Goal: Task Accomplishment & Management: Manage account settings

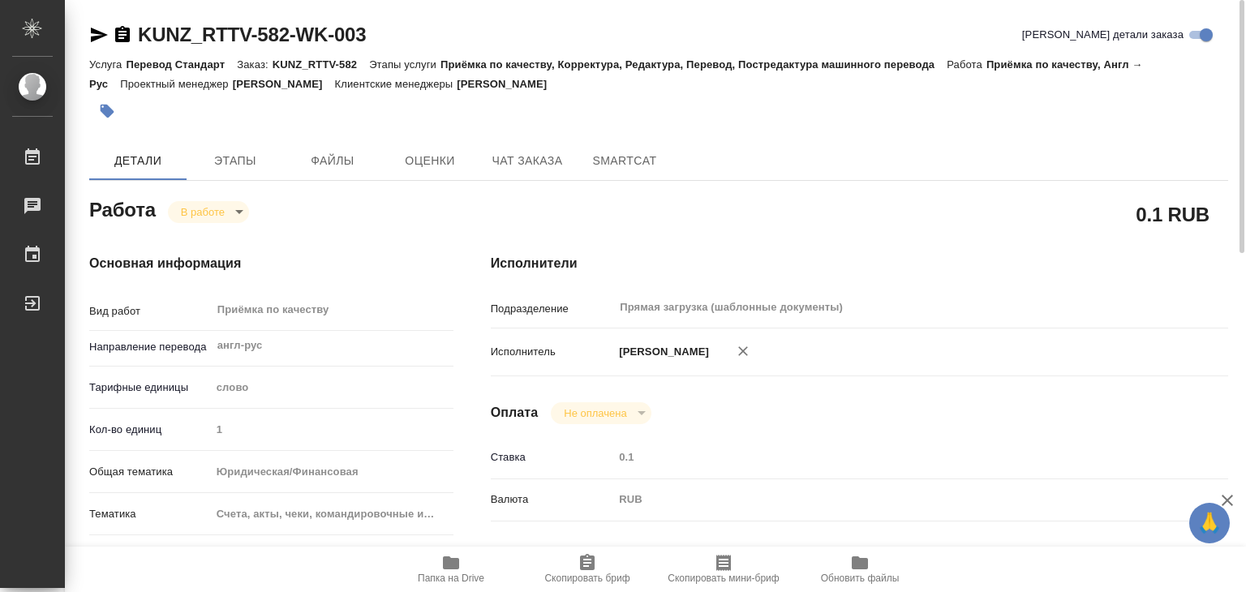
click at [445, 575] on span "Папка на Drive" at bounding box center [451, 578] width 67 height 11
click at [115, 112] on button "button" at bounding box center [107, 111] width 36 height 36
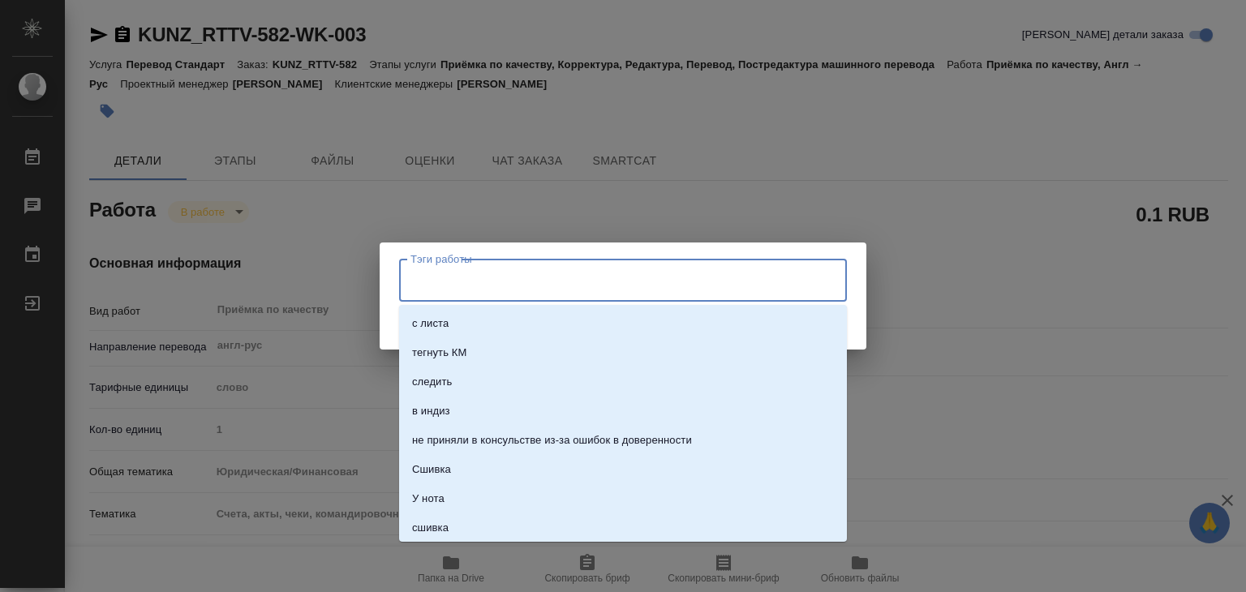
click at [474, 280] on input "Тэги работы" at bounding box center [607, 280] width 402 height 28
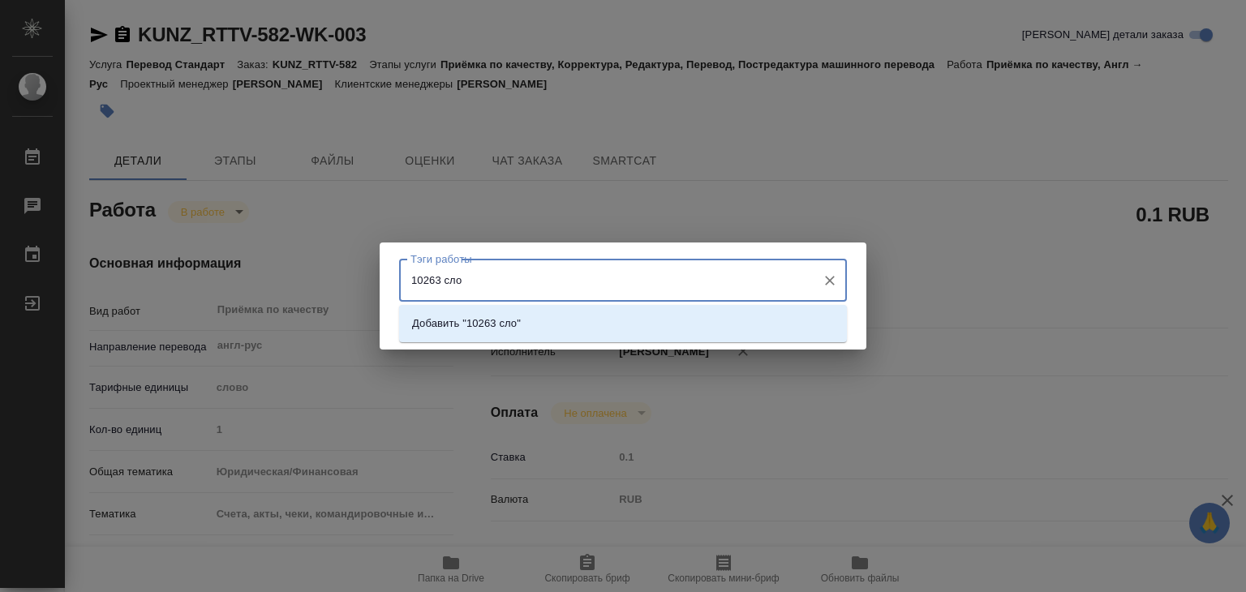
type input "10263 слов"
click at [487, 323] on p "Добавить "10263 слов"" at bounding box center [469, 324] width 114 height 16
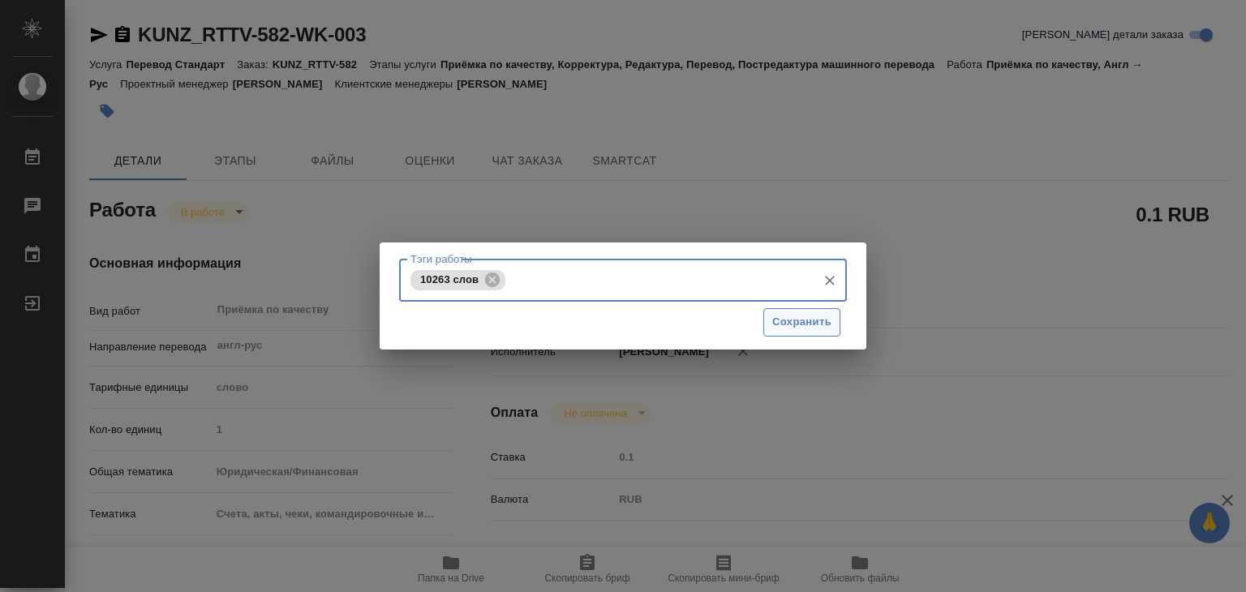
click at [776, 328] on span "Сохранить" at bounding box center [801, 322] width 59 height 19
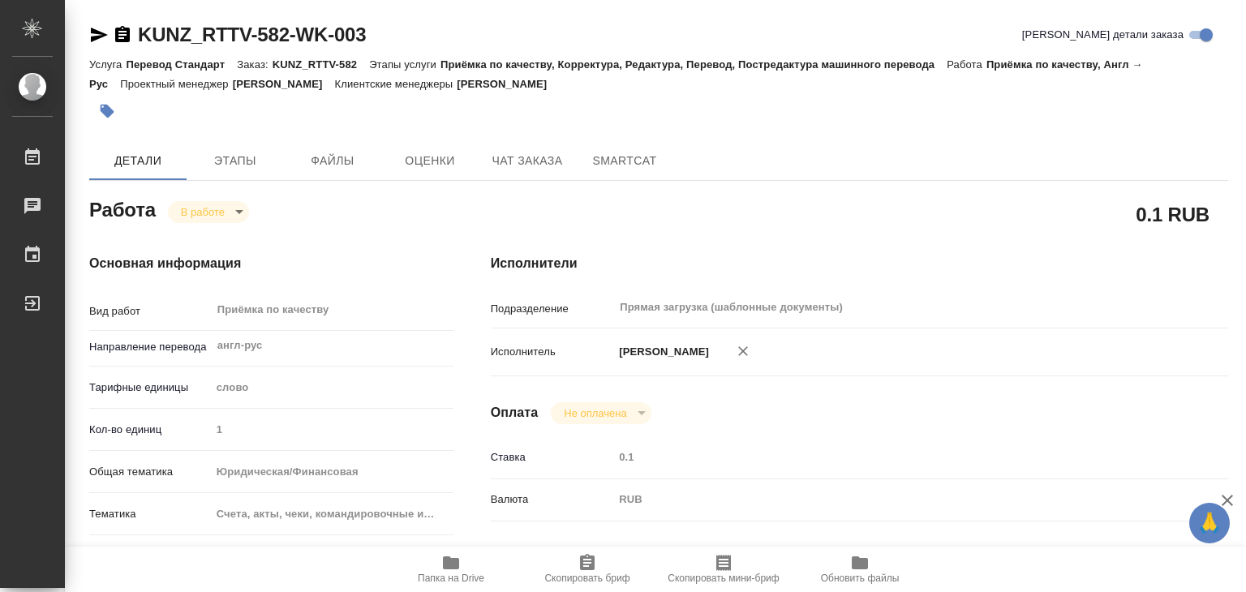
type input "inProgress"
type input "англ-рус"
type input "5a8b1489cc6b4906c91bfd90"
type input "1"
type input "yr-fn"
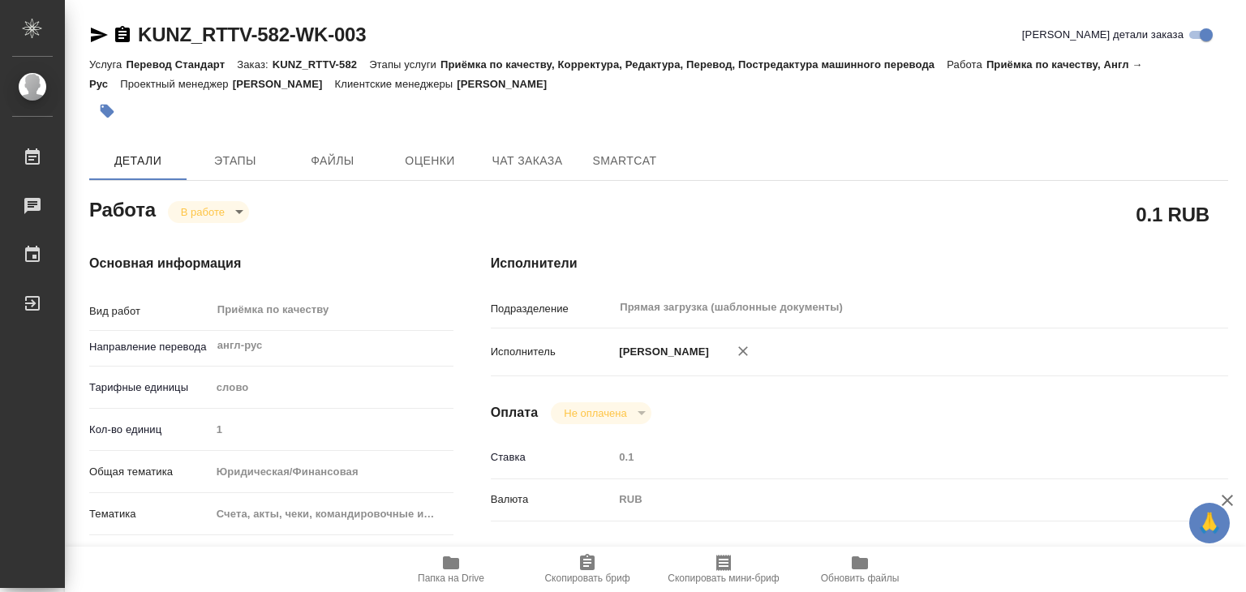
type input "5f647205b73bc97568ca66c0"
type input "05.09.2025 16:55"
type input "25.09.2025 13:02"
type input "[DATE] 18:00"
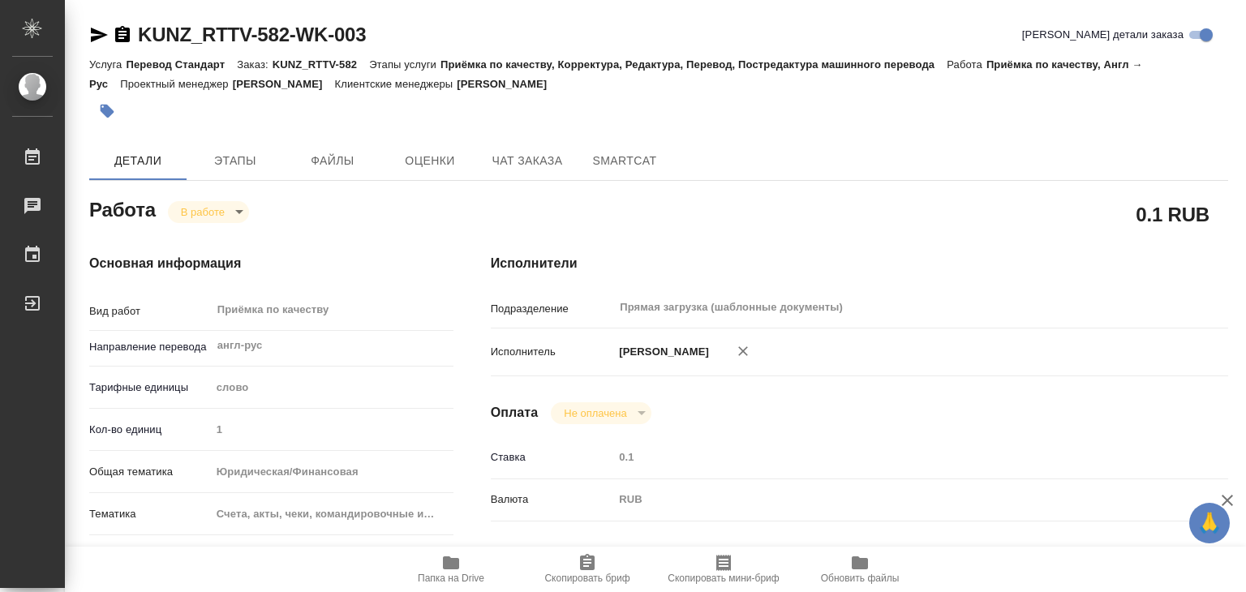
type input "Прямая загрузка (шаблонные документы)"
type input "notPayed"
type input "0.1"
type input "RUB"
type input "[PERSON_NAME]"
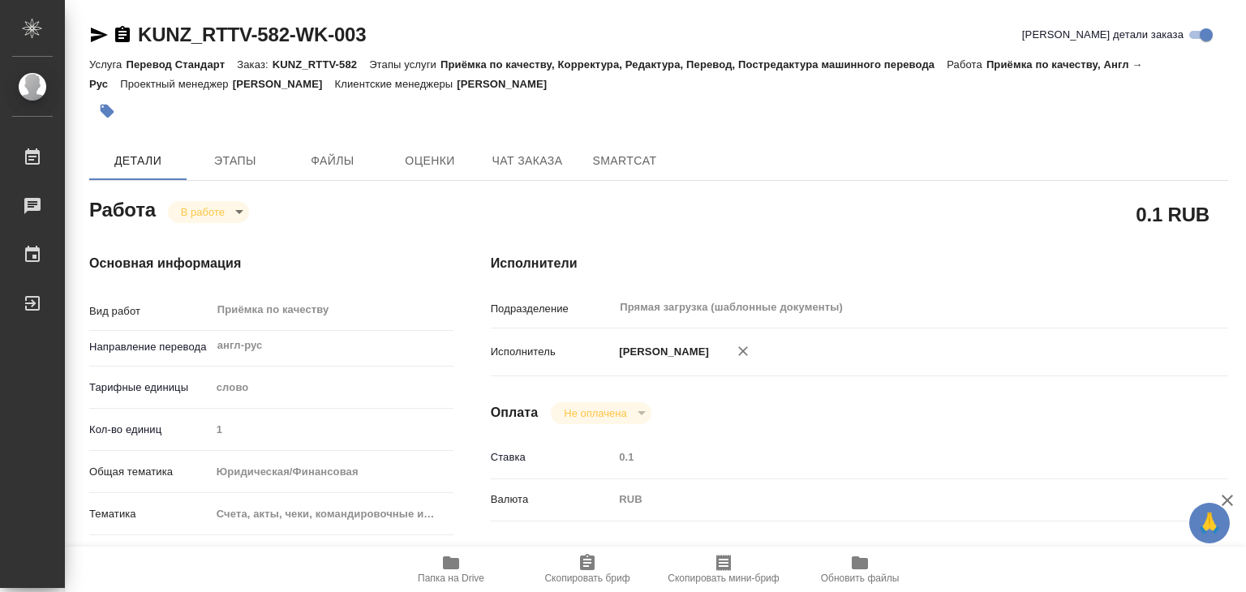
type input "KUNZ_RTTV-582"
type input "Перевод Стандарт"
type input "Приёмка по качеству, Корректура, Редактура, Перевод, Постредактура машинного пе…"
type input "Веселова Юлия"
type input "[PERSON_NAME]"
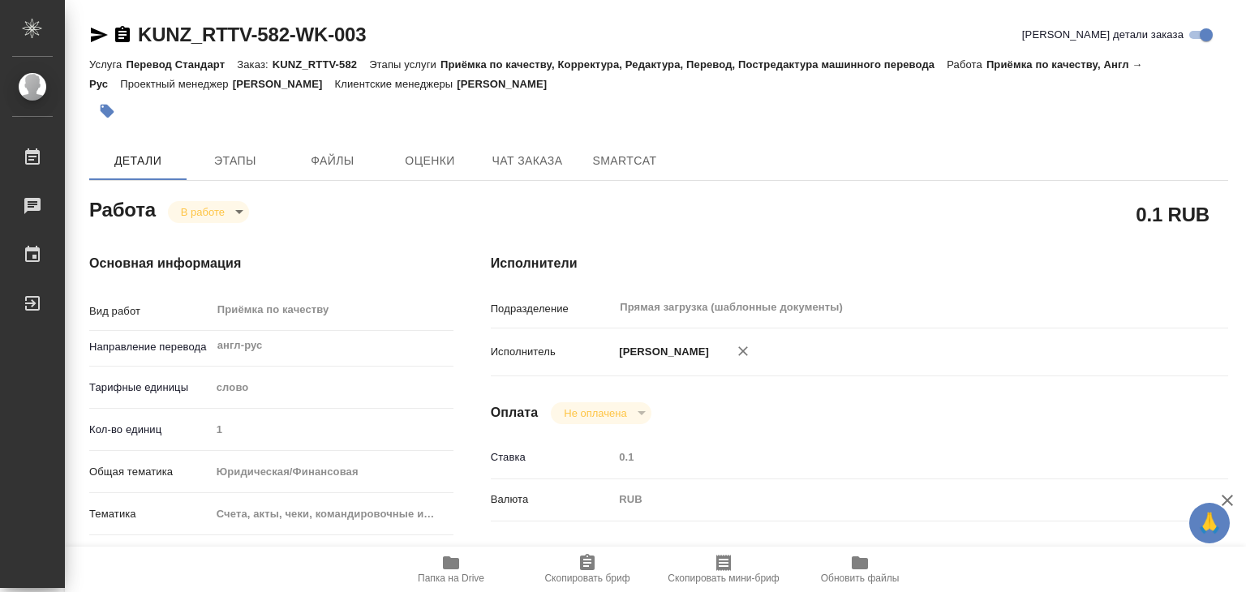
type input "/Clients/RT/Orders/KUNZ_RTTV-582"
drag, startPoint x: 135, startPoint y: 15, endPoint x: 297, endPoint y: 40, distance: 163.4
copy link "KUNZ_RTTV-582"
click at [204, 212] on body "🙏 .cls-1 fill:#fff; AWATERA Alilekova Valeriya Работы 0 Чаты График Выйти KUNZ_…" at bounding box center [623, 296] width 1246 height 592
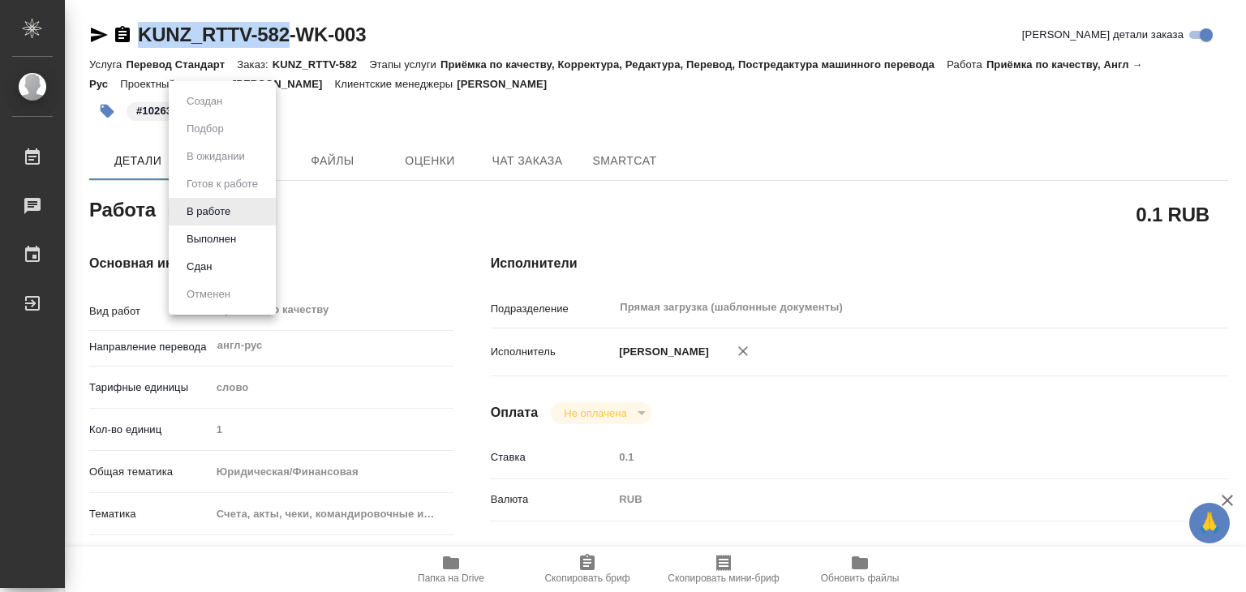
click at [224, 234] on button "Выполнен" at bounding box center [211, 239] width 59 height 18
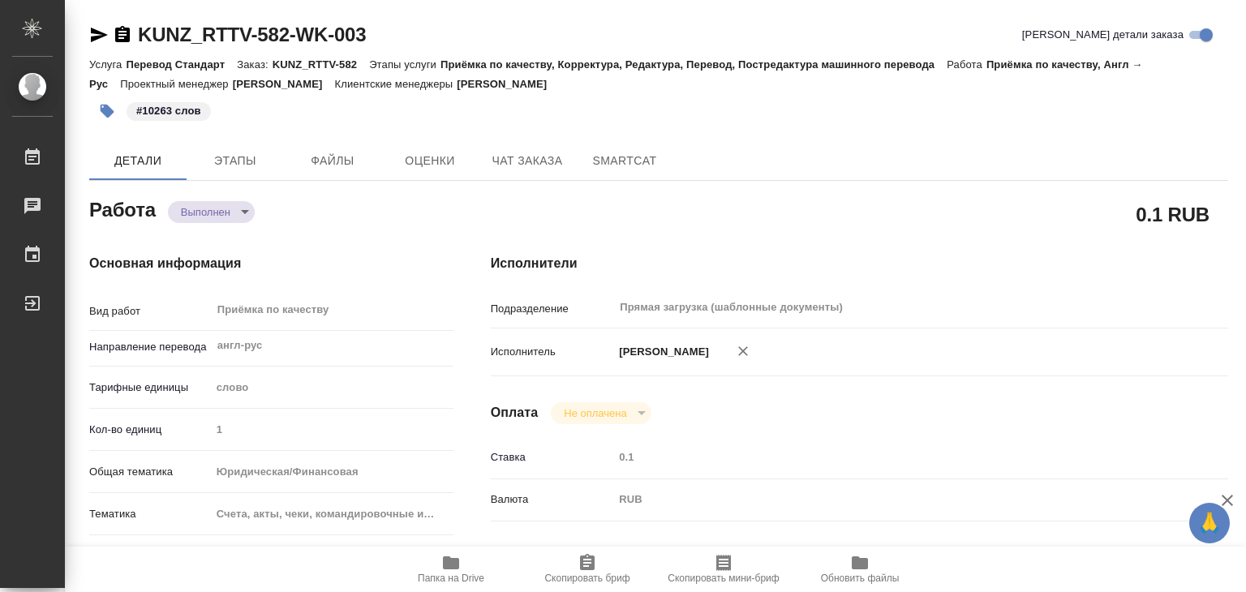
type textarea "x"
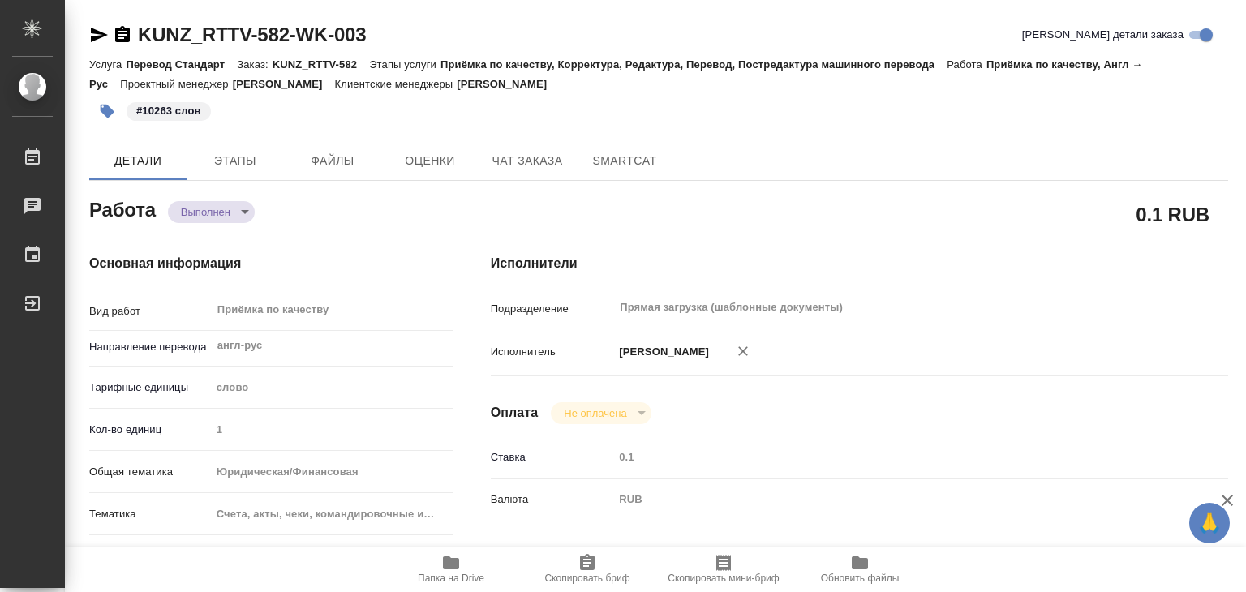
type textarea "x"
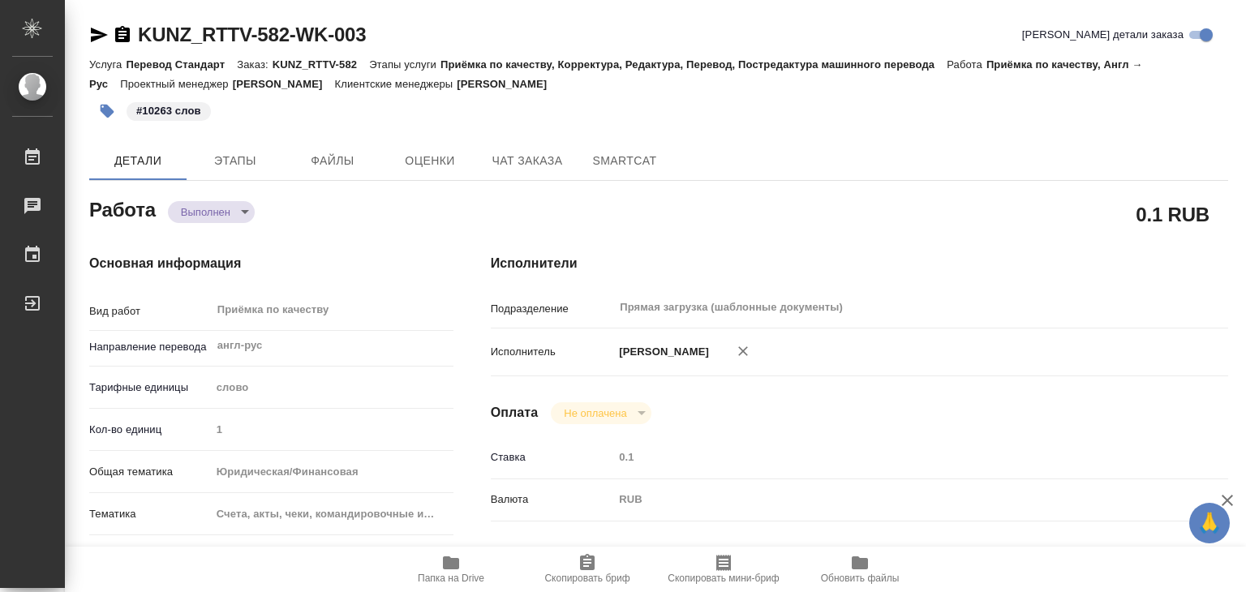
type textarea "x"
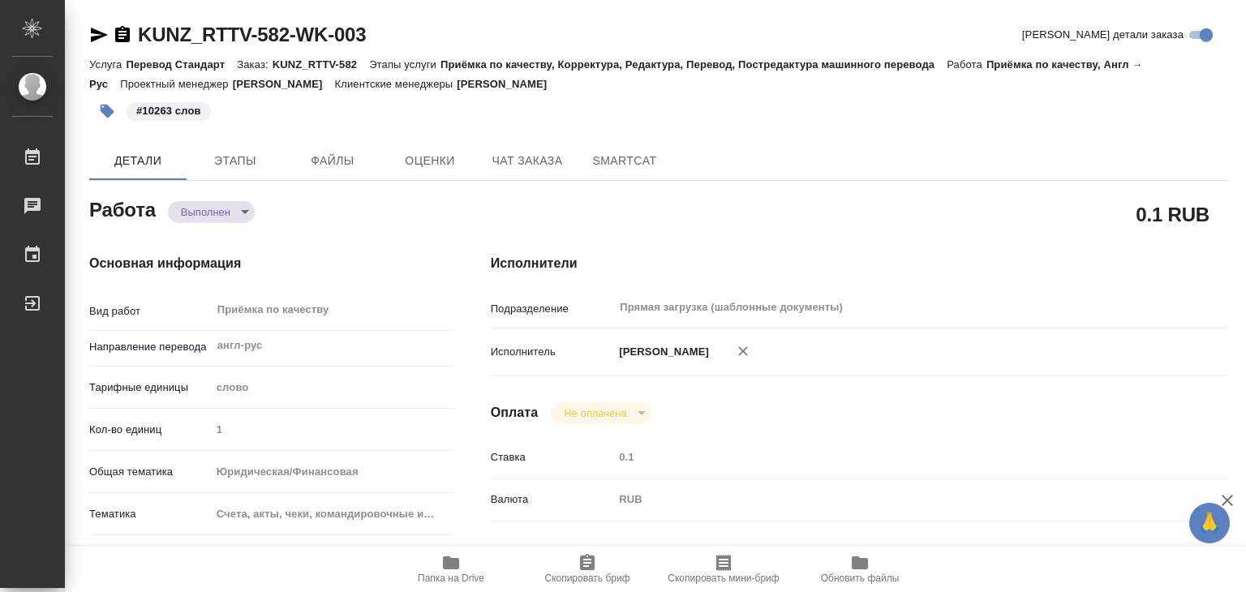
type textarea "x"
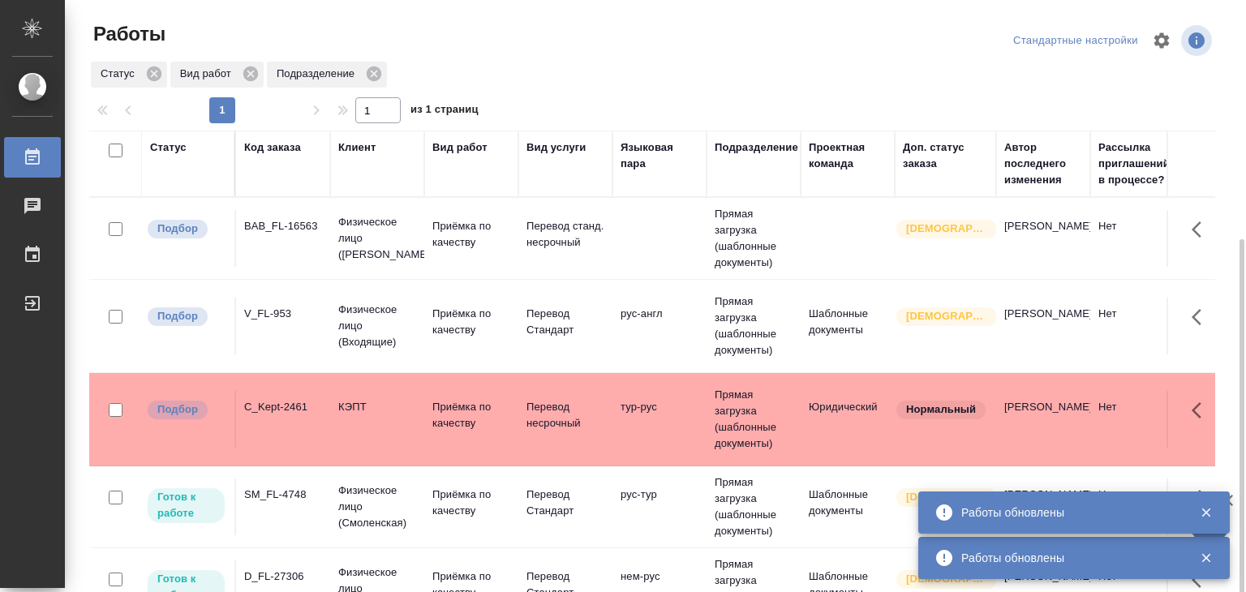
scroll to position [131, 0]
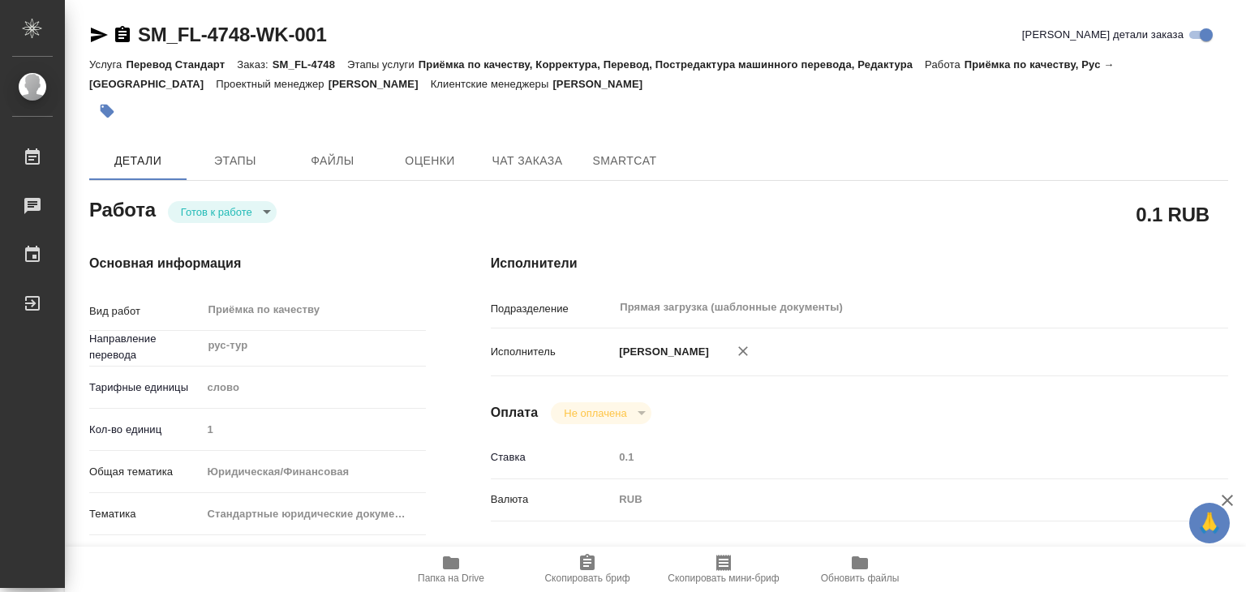
click at [232, 213] on body "🙏 .cls-1 fill:#fff; AWATERA Alilekova [PERSON_NAME] Работы 0 Чаты График Выйти …" at bounding box center [623, 296] width 1246 height 592
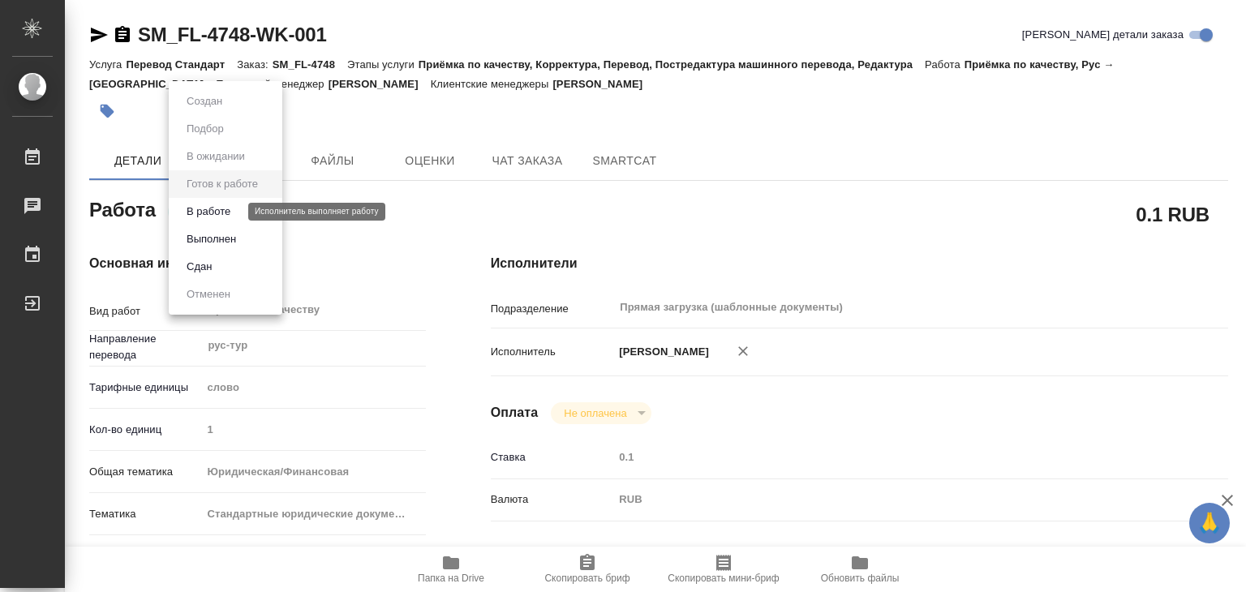
click at [230, 206] on button "В работе" at bounding box center [209, 212] width 54 height 18
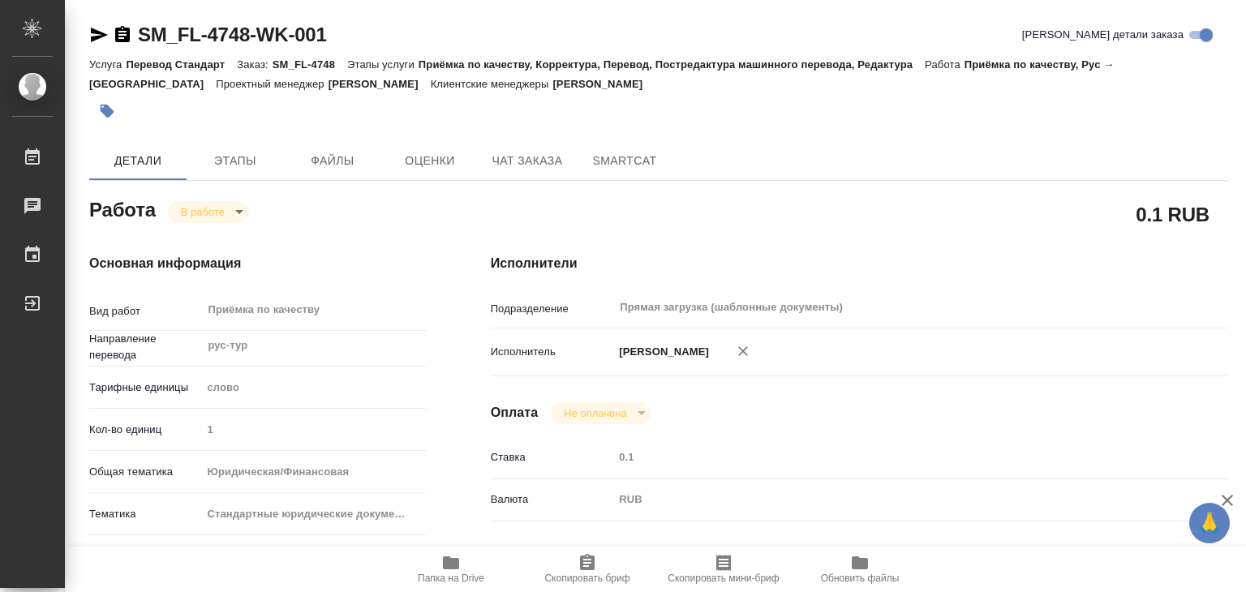
type textarea "x"
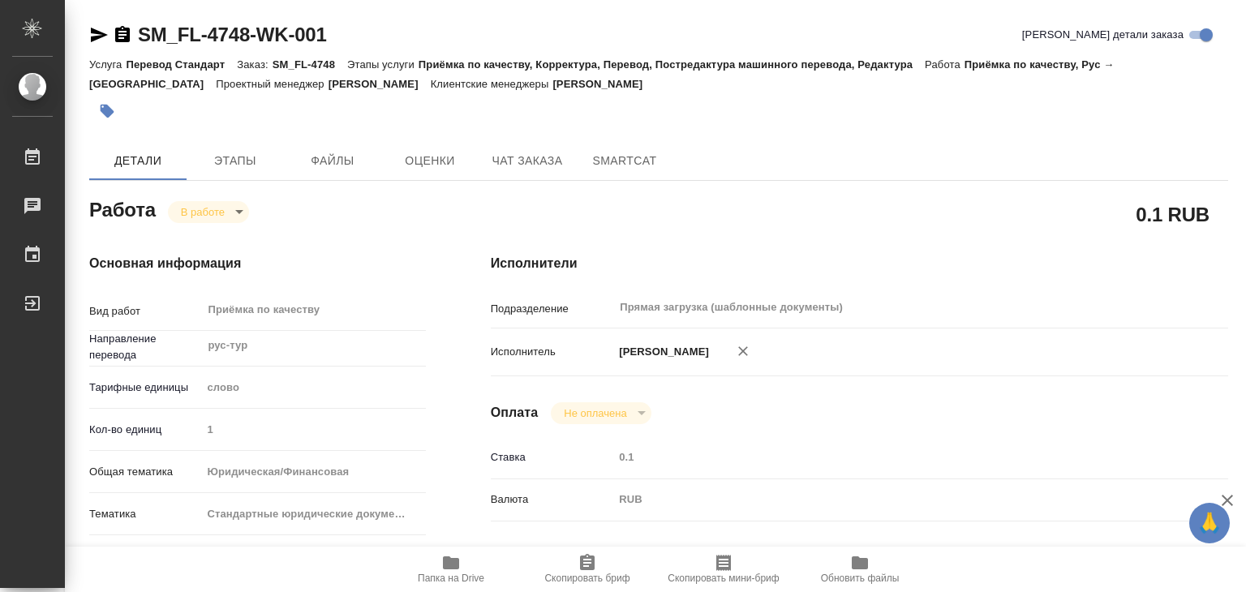
click at [454, 569] on icon "button" at bounding box center [451, 562] width 16 height 13
type textarea "x"
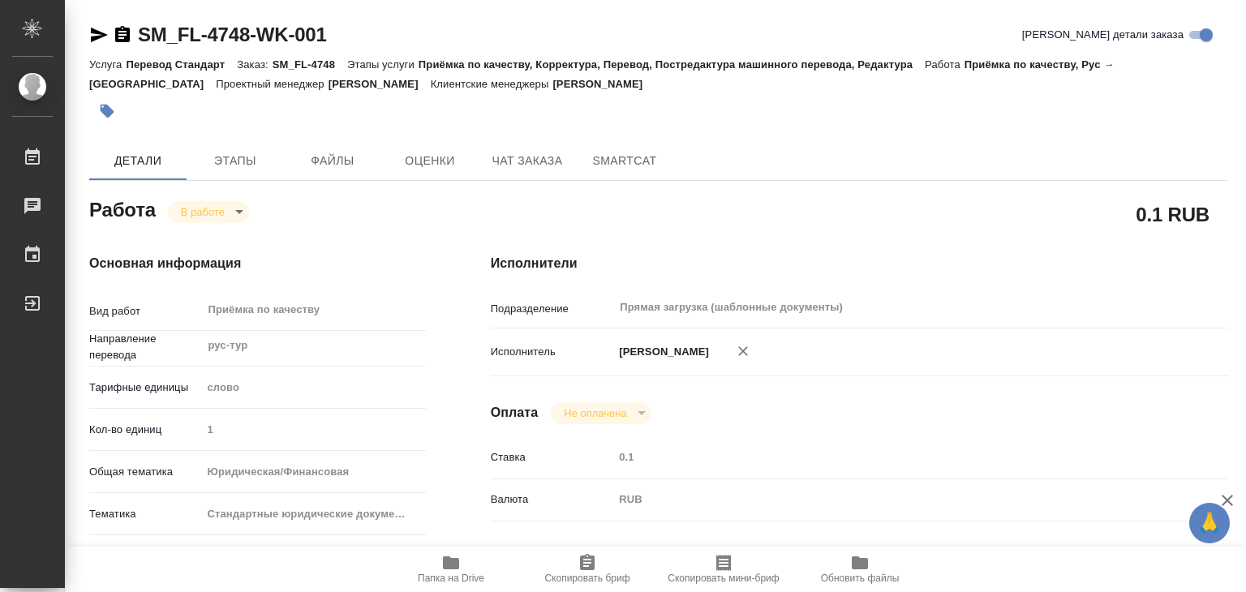
type textarea "x"
click at [113, 105] on icon "button" at bounding box center [107, 111] width 16 height 16
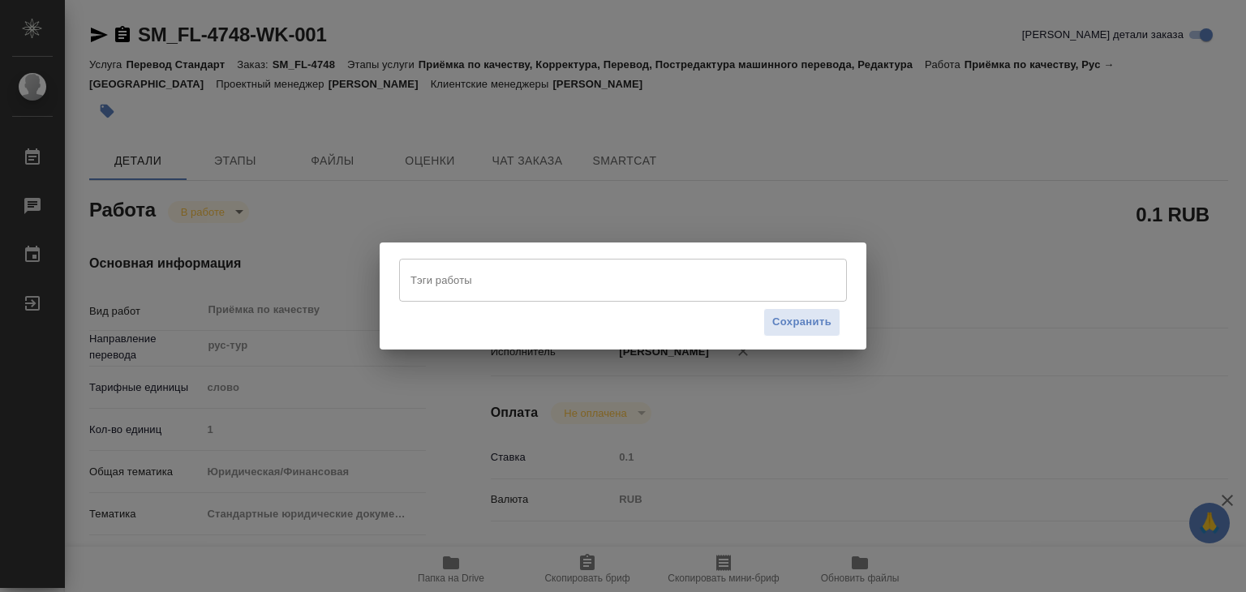
click at [530, 277] on input "Тэги работы" at bounding box center [607, 280] width 402 height 28
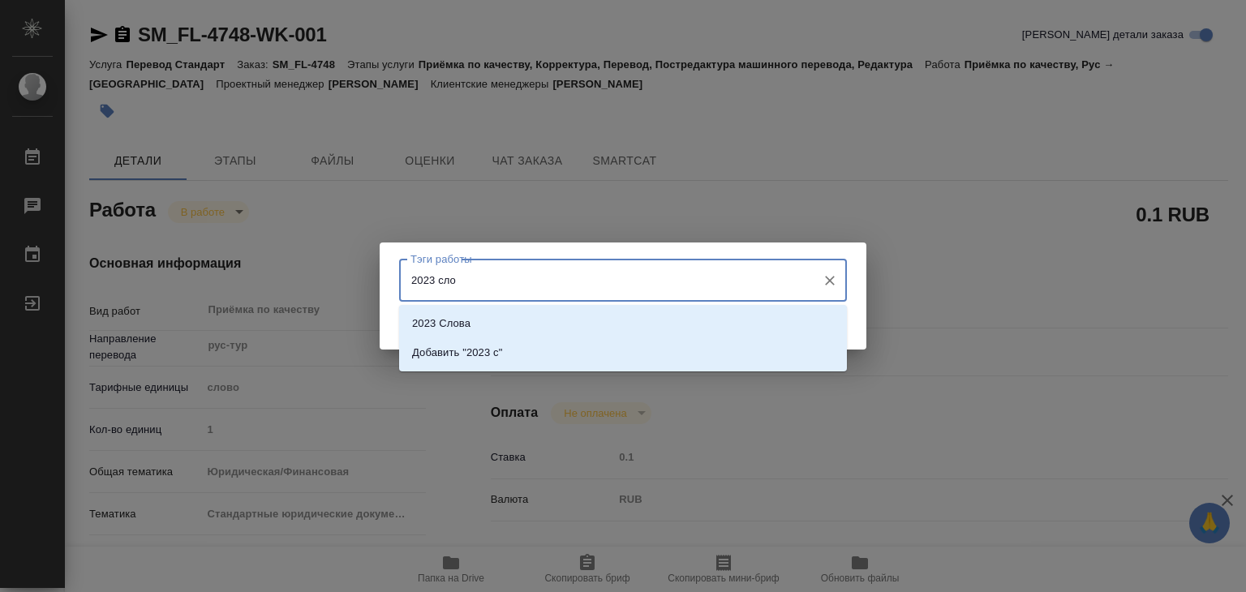
type input "2023 слов"
click at [521, 354] on p "Добавить "2023 слов"" at bounding box center [466, 353] width 109 height 16
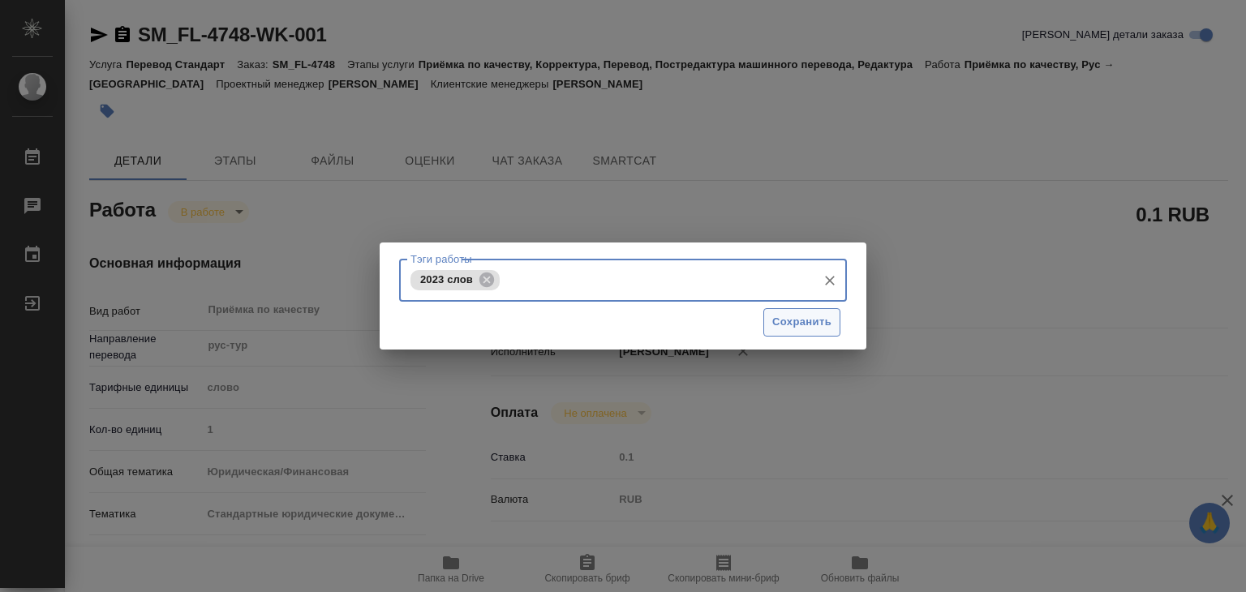
click at [764, 325] on button "Сохранить" at bounding box center [801, 322] width 77 height 28
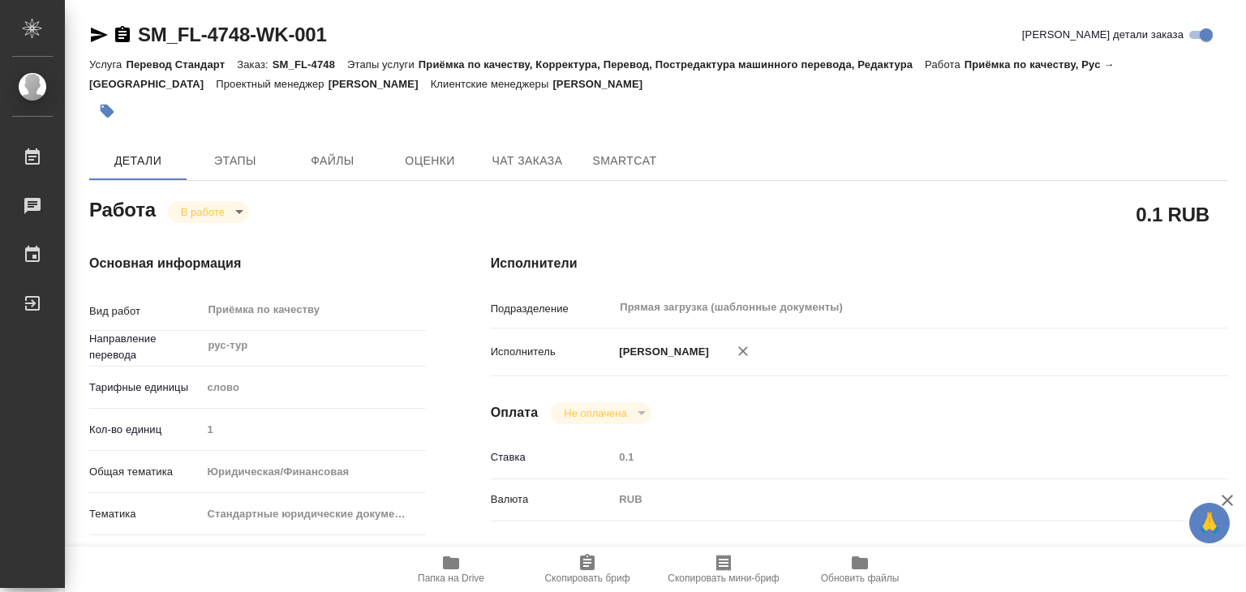
type input "inProgress"
type textarea "Приёмка по качеству"
type textarea "x"
type input "рус-тур"
type input "5a8b1489cc6b4906c91bfd90"
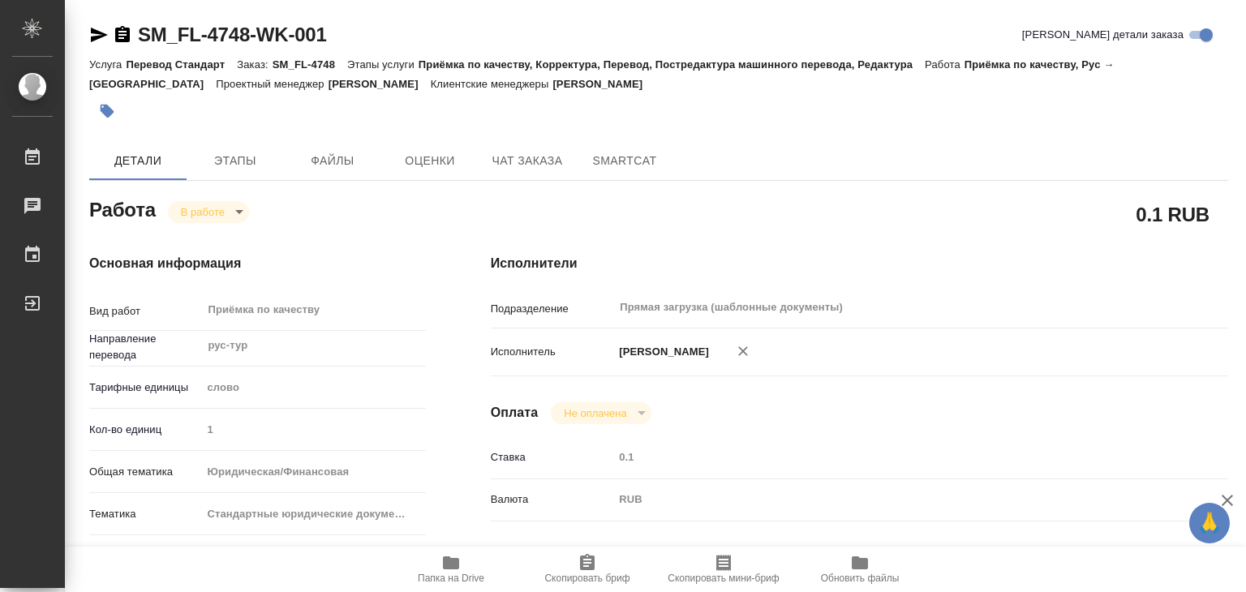
type input "1"
type input "yr-fn"
type input "5f647205b73bc97568ca66bf"
checkbox input "true"
type input "24.09.2025 20:14"
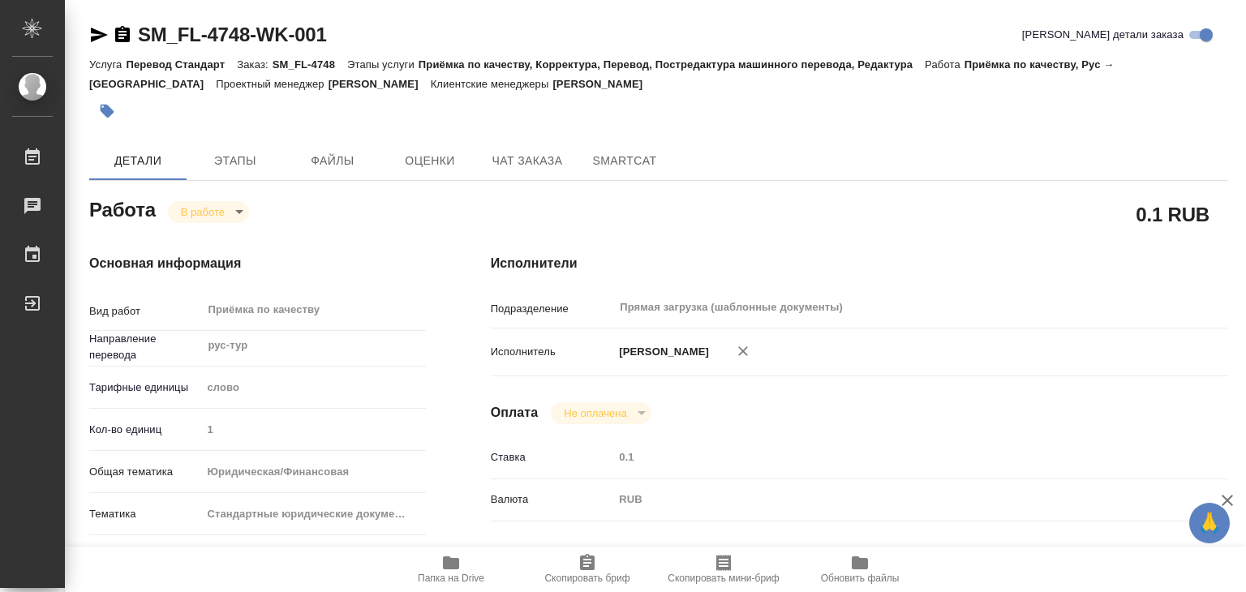
type input "25.09.2025 17:43"
type input "25.09.2025 18:00"
type input "Прямая загрузка (шаблонные документы)"
type input "notPayed"
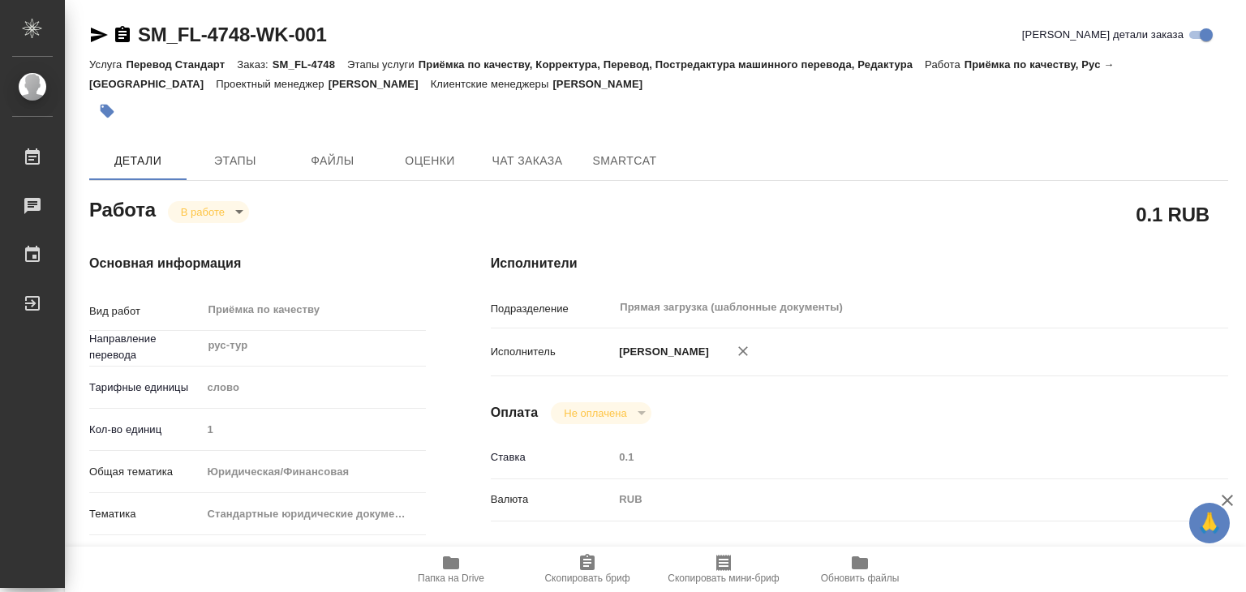
type input "0.1"
type input "RUB"
type input "[PERSON_NAME]"
type textarea "перевод: https://drive.awatera.com/apps/files/files/10483610?dir=/Shares/FL_SM/…"
type textarea "x"
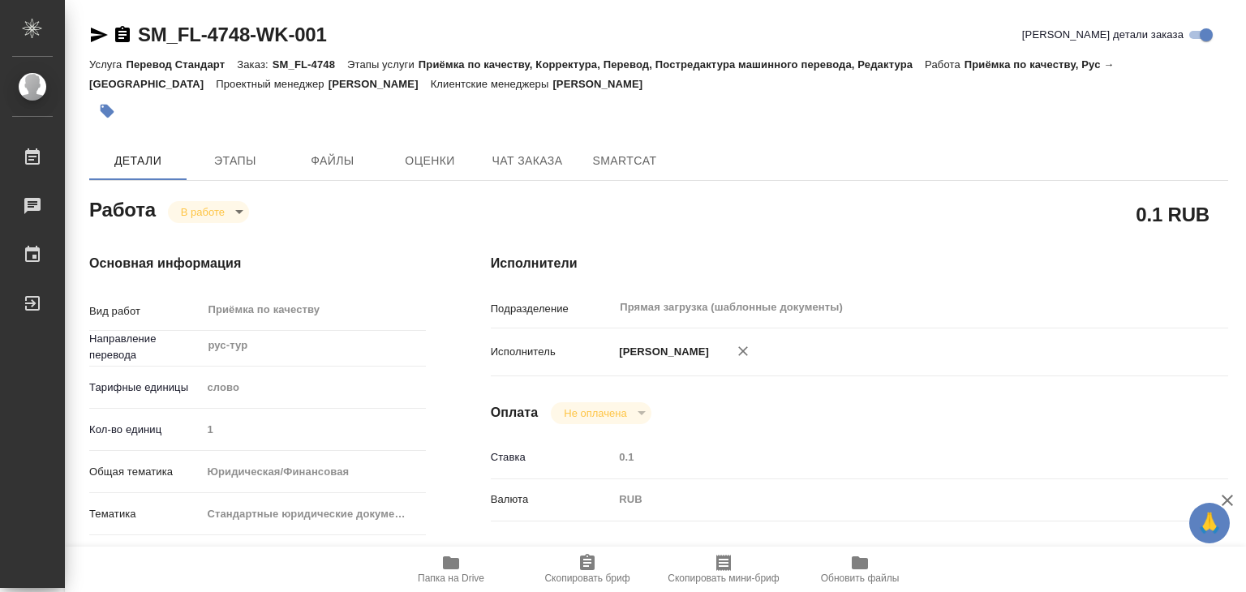
type textarea "/Clients/FL_SM/Orders/SM_FL-4748/Corrected/SM_FL-4748-WK-001"
type textarea "x"
type input "SM_FL-4748"
type input "Перевод Стандарт"
type input "Приёмка по качеству, Корректура, Перевод, Постредактура машинного перевода, Ред…"
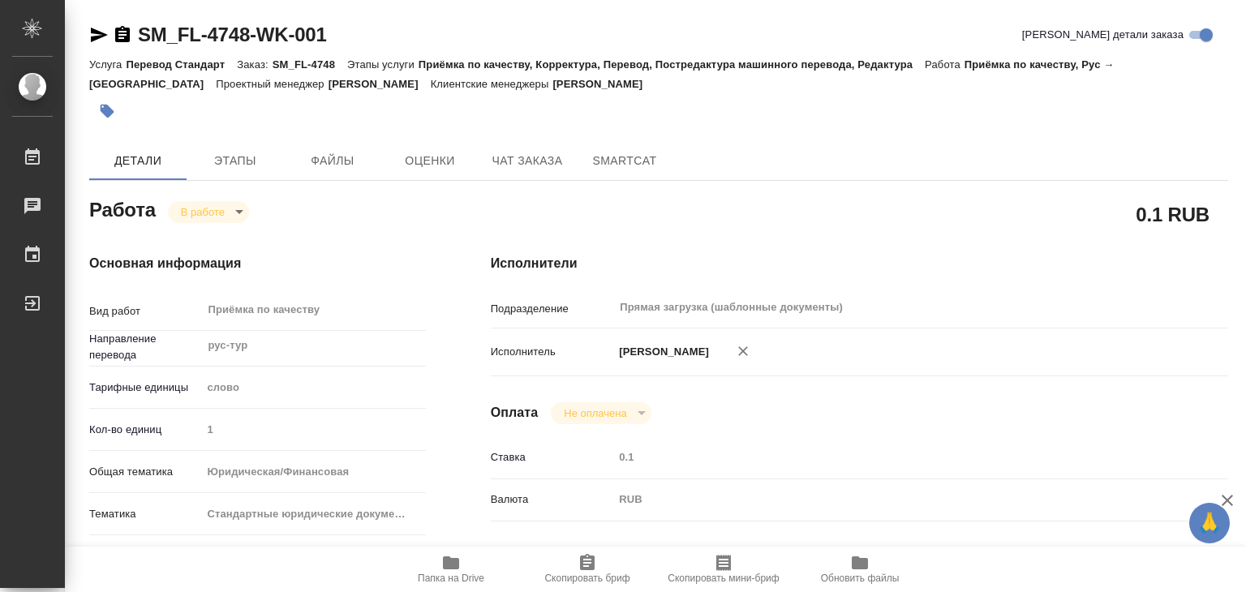
type input "Шульгина Анна"
type input "Оксютович Ирина"
type input "/Clients/FL_SM/Orders/SM_FL-4748"
type textarea "x"
type textarea "ру-тур под нот 2 доверенности с апостилями (доверенности одинаковые, отличаются…"
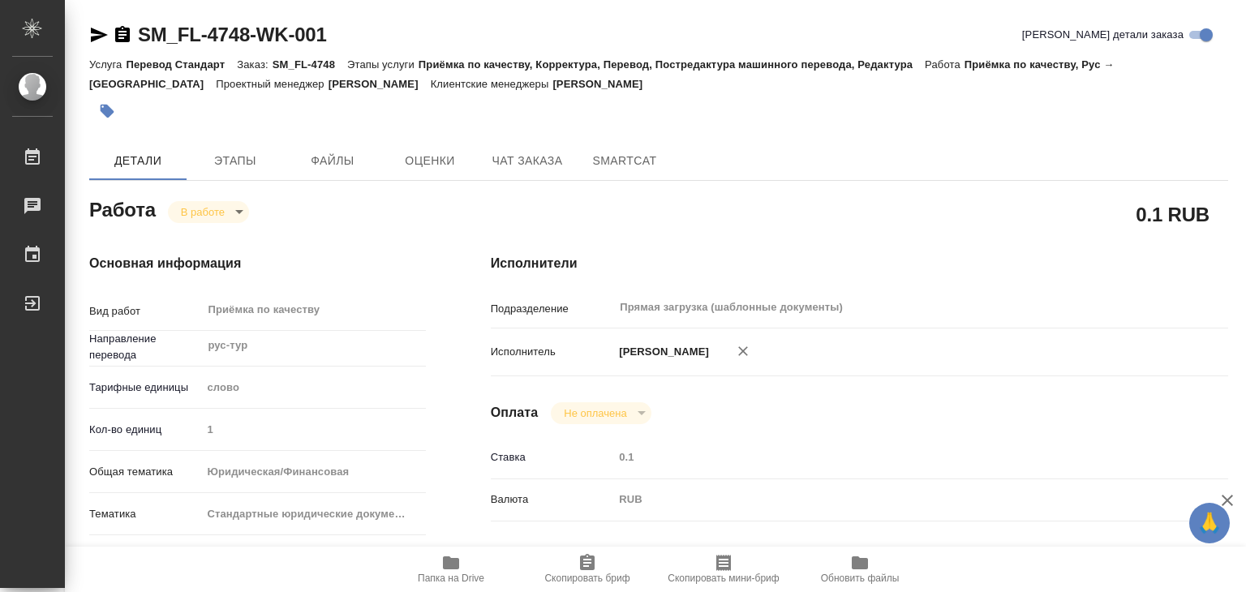
type textarea "x"
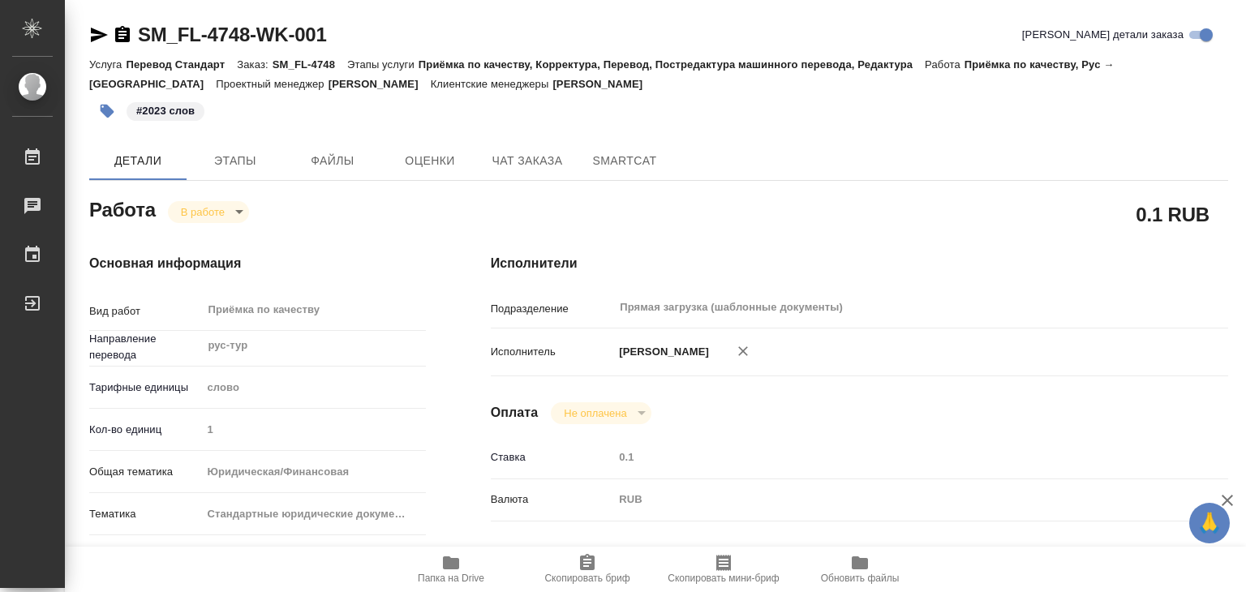
type textarea "x"
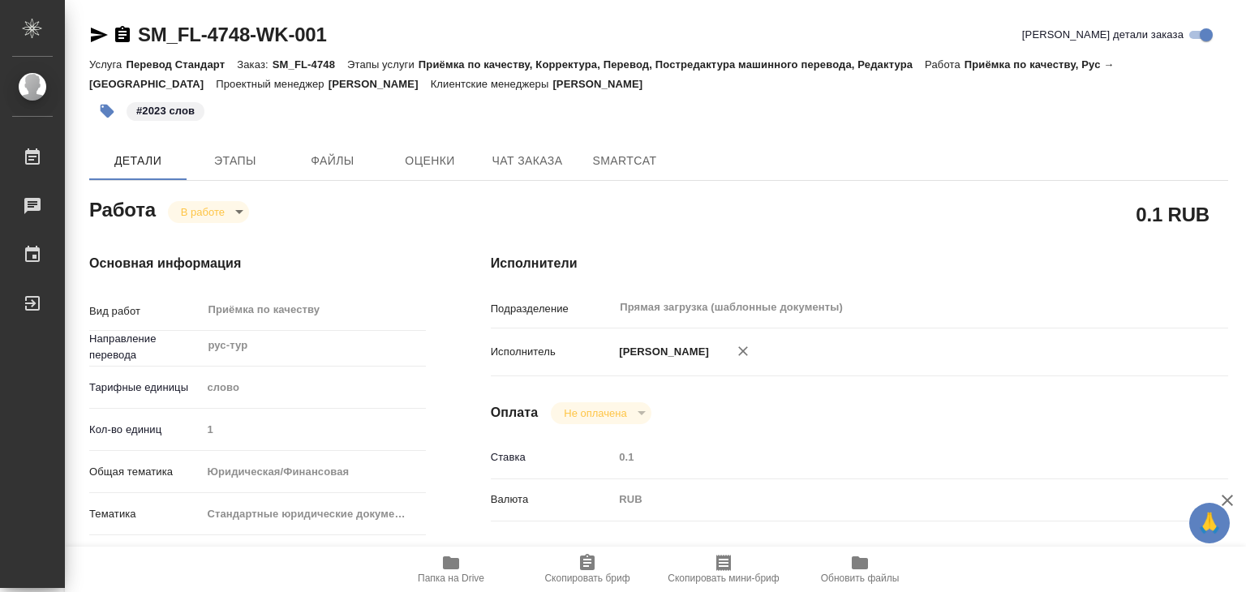
type textarea "x"
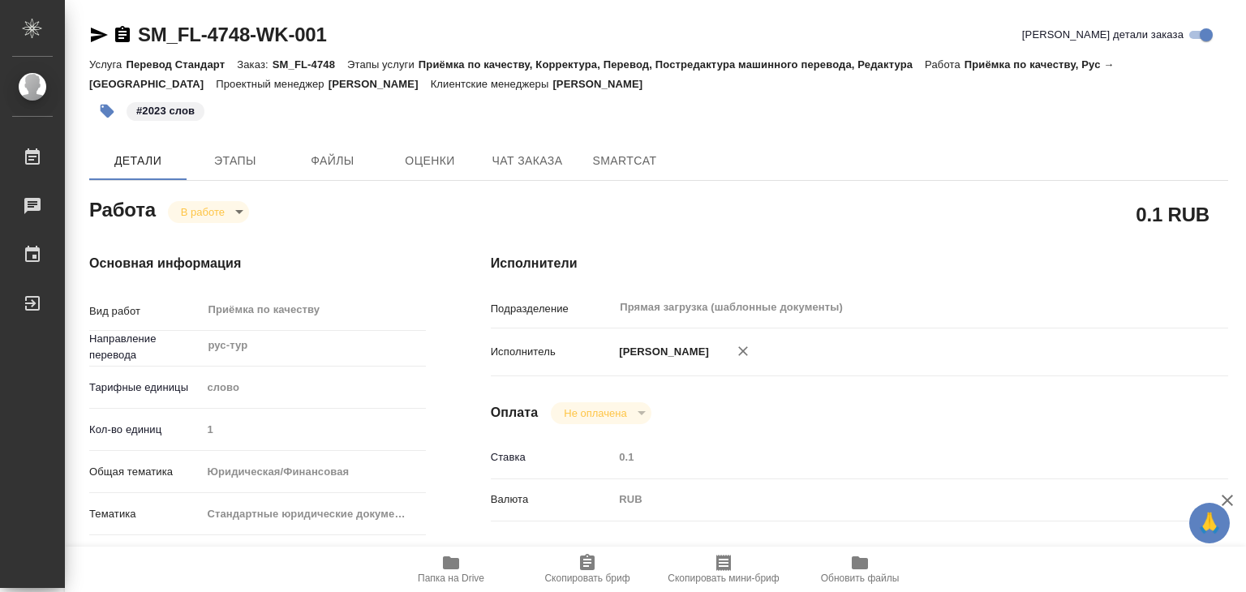
type textarea "x"
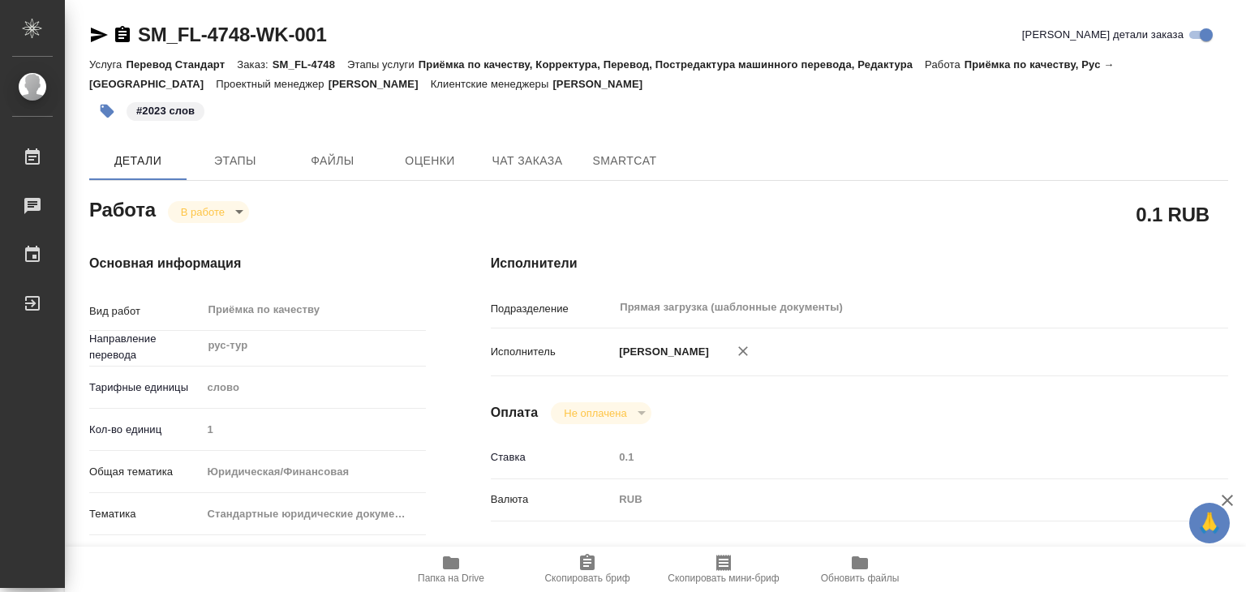
type textarea "x"
drag, startPoint x: 152, startPoint y: 8, endPoint x: 254, endPoint y: 27, distance: 103.1
copy link "M_FL-4748"
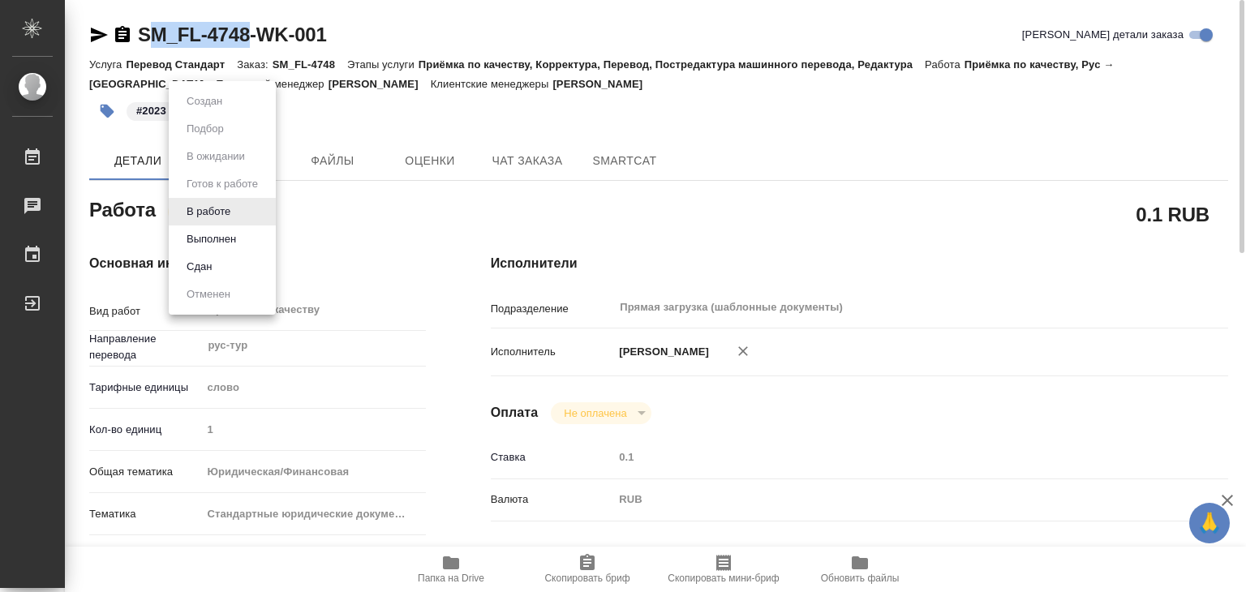
click at [225, 204] on body "🙏 .cls-1 fill:#fff; AWATERA Alilekova Valeriya Работы 0 Чаты График Выйти SM_FL…" at bounding box center [623, 296] width 1246 height 592
click at [230, 235] on button "Выполнен" at bounding box center [211, 239] width 59 height 18
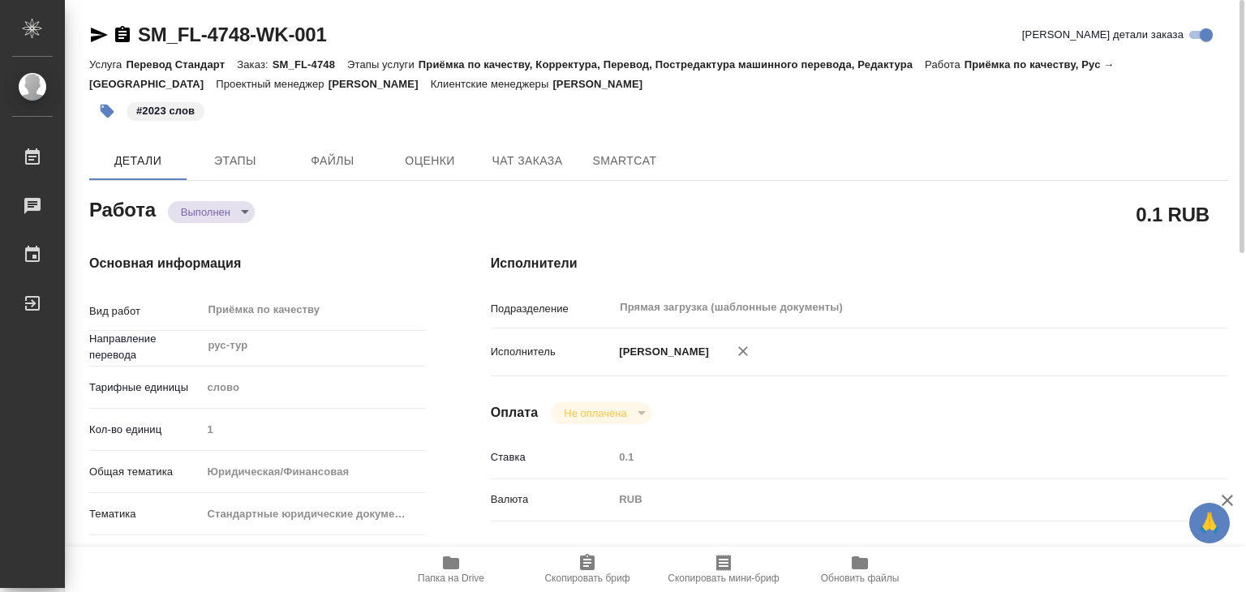
type textarea "x"
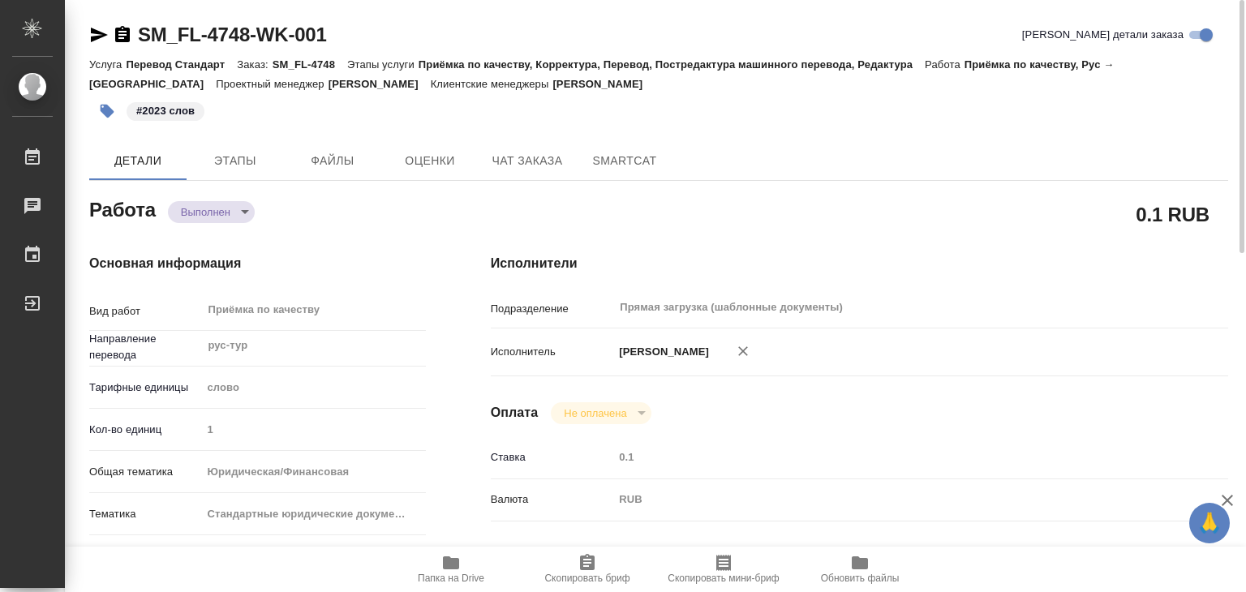
type textarea "x"
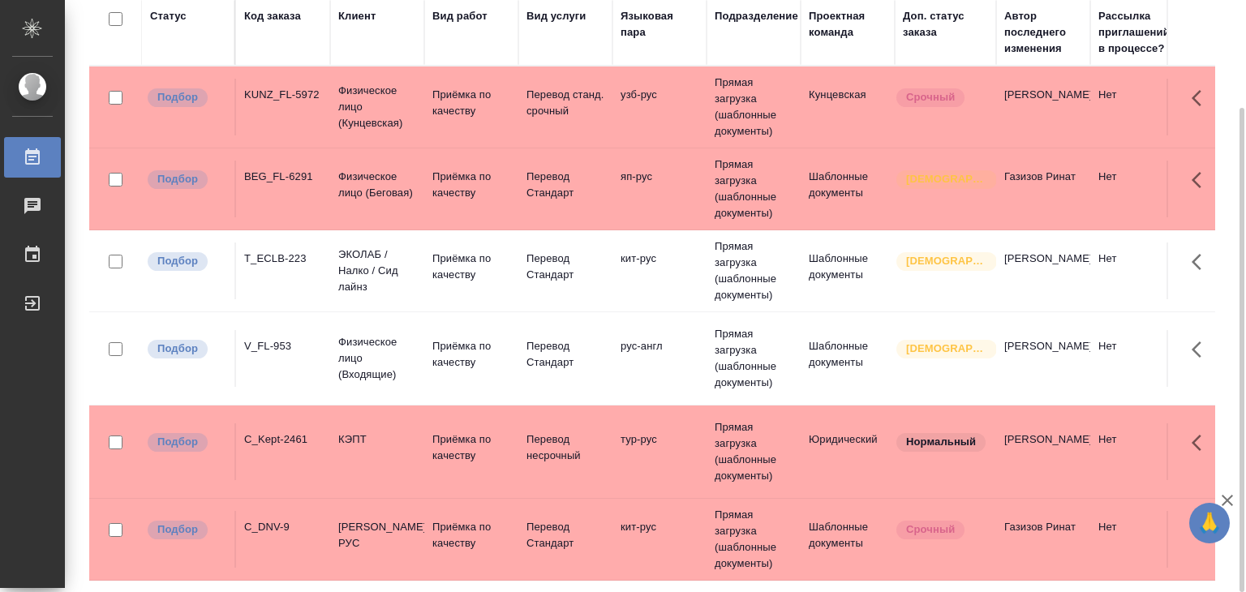
click at [331, 106] on td "Физическое лицо (Кунцевская)" at bounding box center [377, 107] width 94 height 65
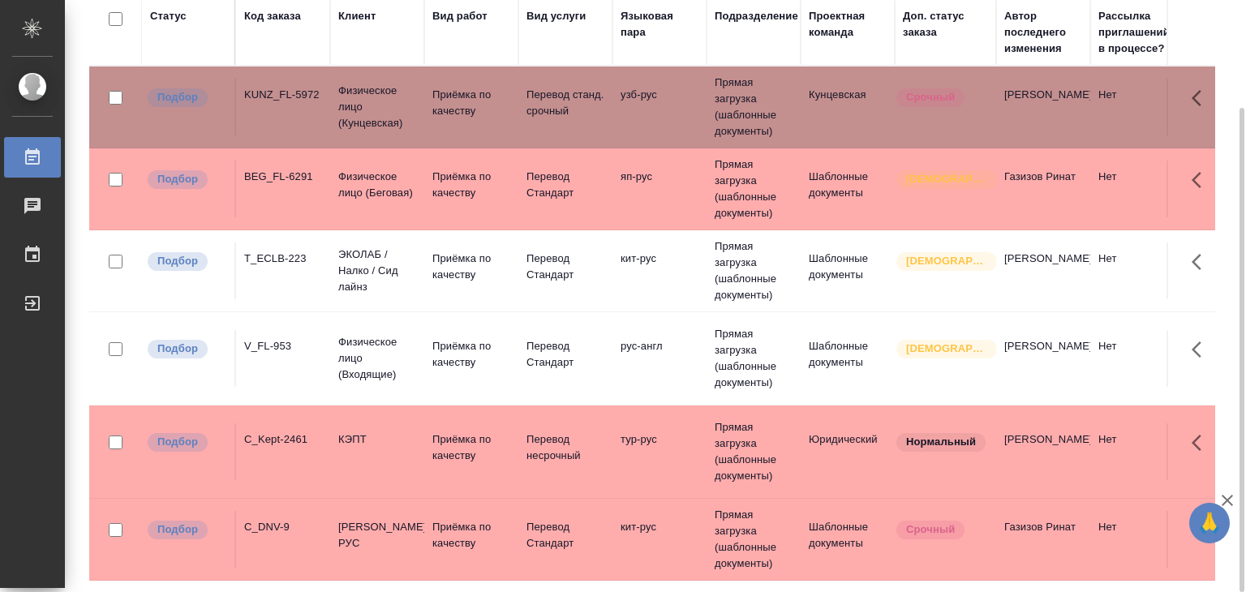
click at [260, 177] on div "BEG_FL-6291" at bounding box center [283, 177] width 78 height 16
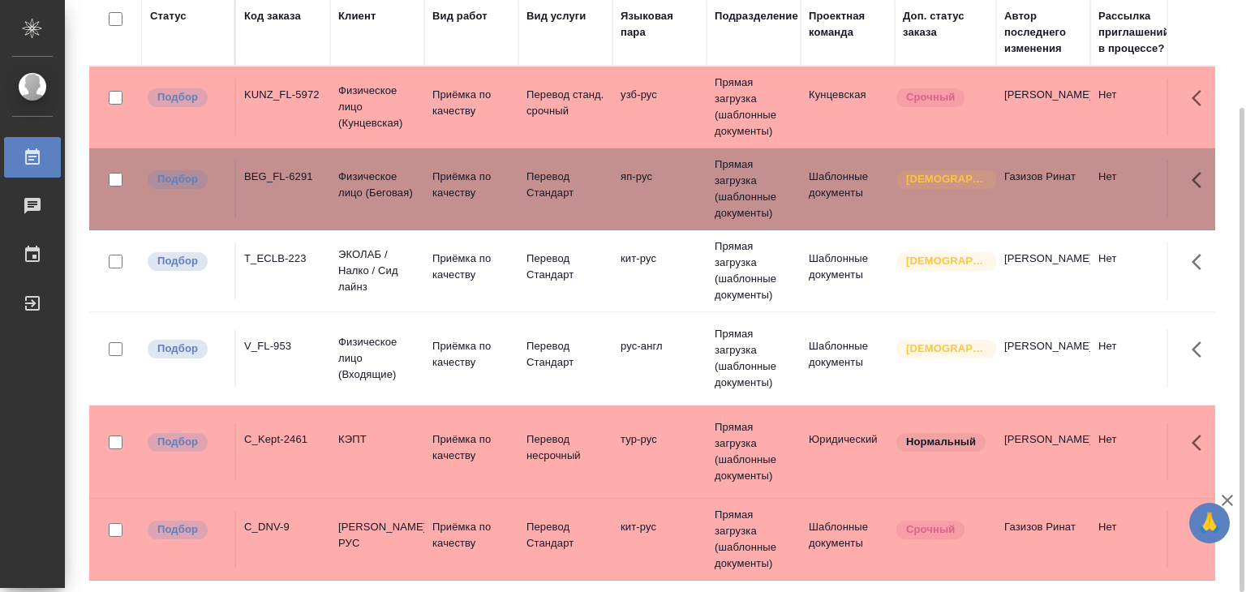
click at [281, 264] on div "T_ECLB-223" at bounding box center [283, 259] width 78 height 16
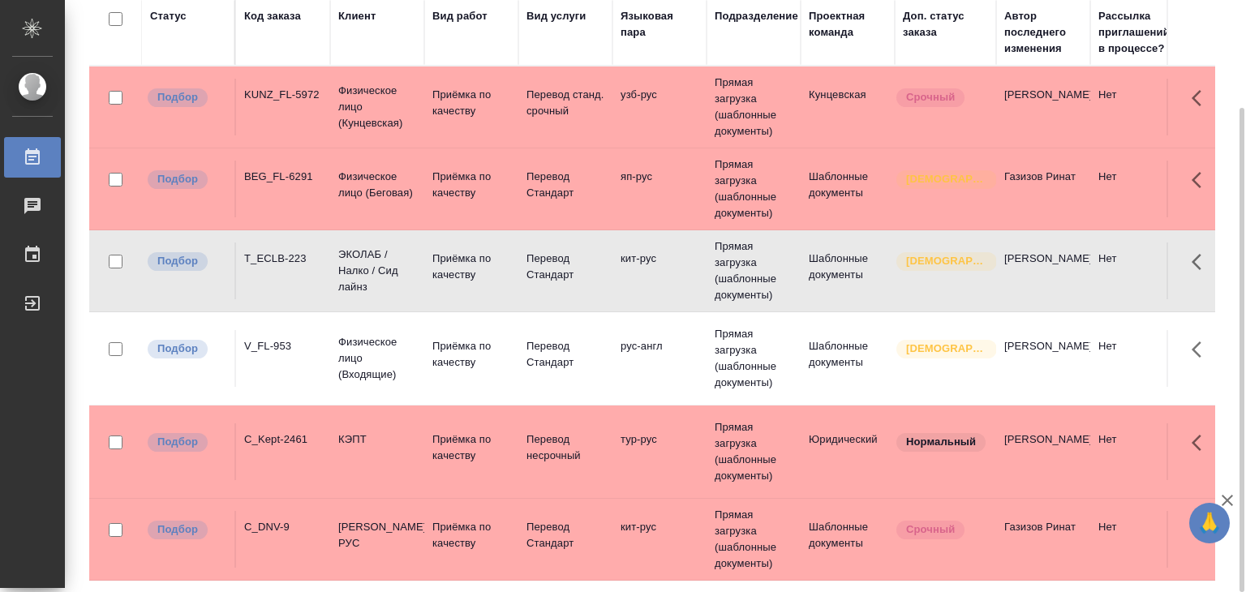
click at [324, 105] on td "KUNZ_FL-5972" at bounding box center [283, 107] width 94 height 57
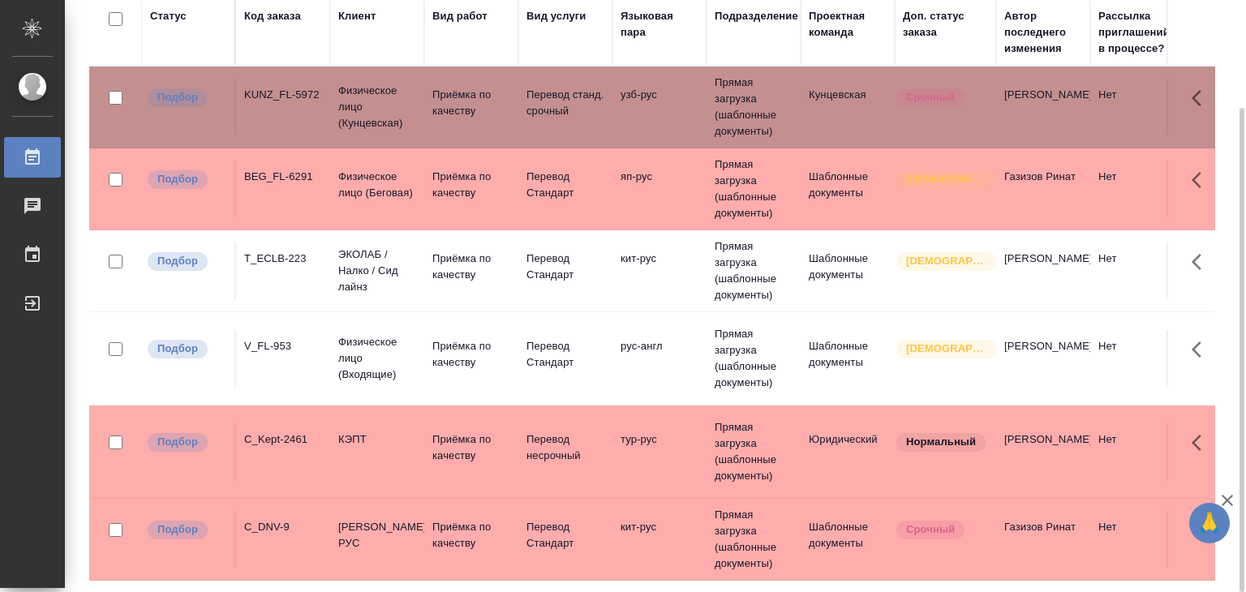
click at [294, 179] on div "BEG_FL-6291" at bounding box center [283, 177] width 78 height 16
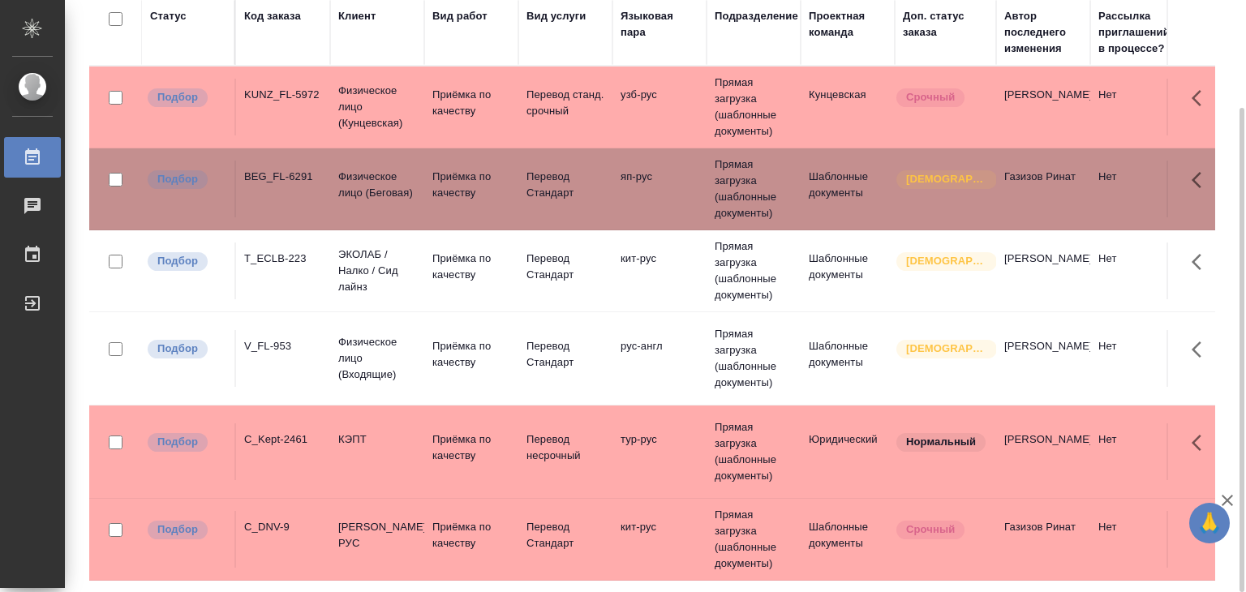
click at [264, 269] on td "T_ECLB-223" at bounding box center [283, 271] width 94 height 57
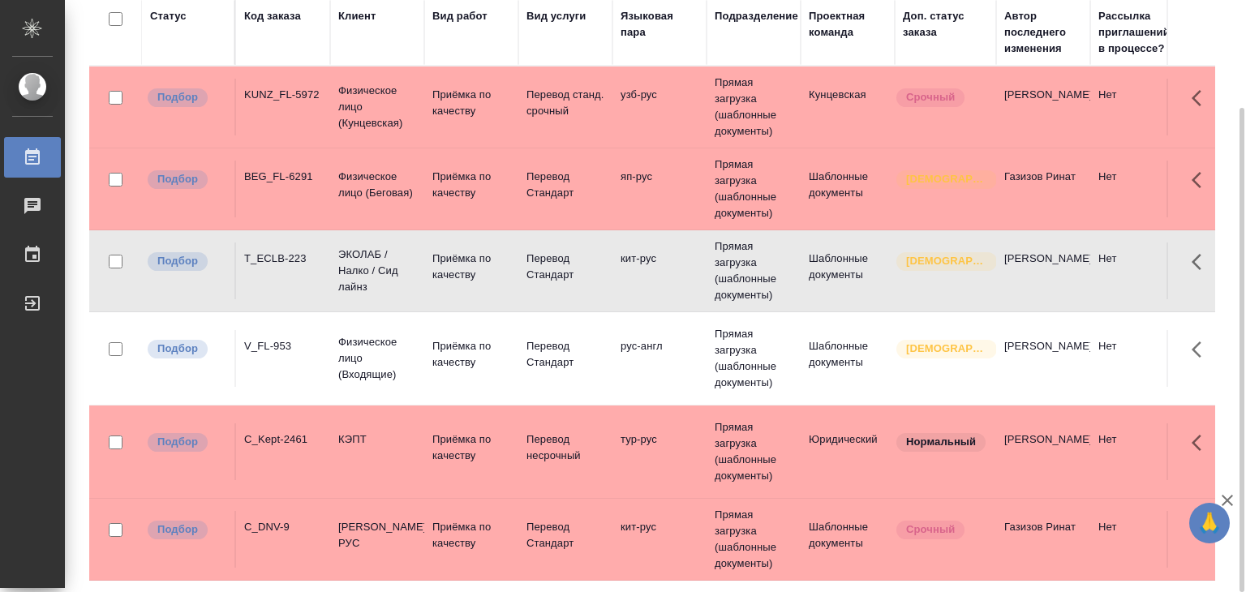
click at [230, 359] on td "Подбор" at bounding box center [189, 358] width 94 height 57
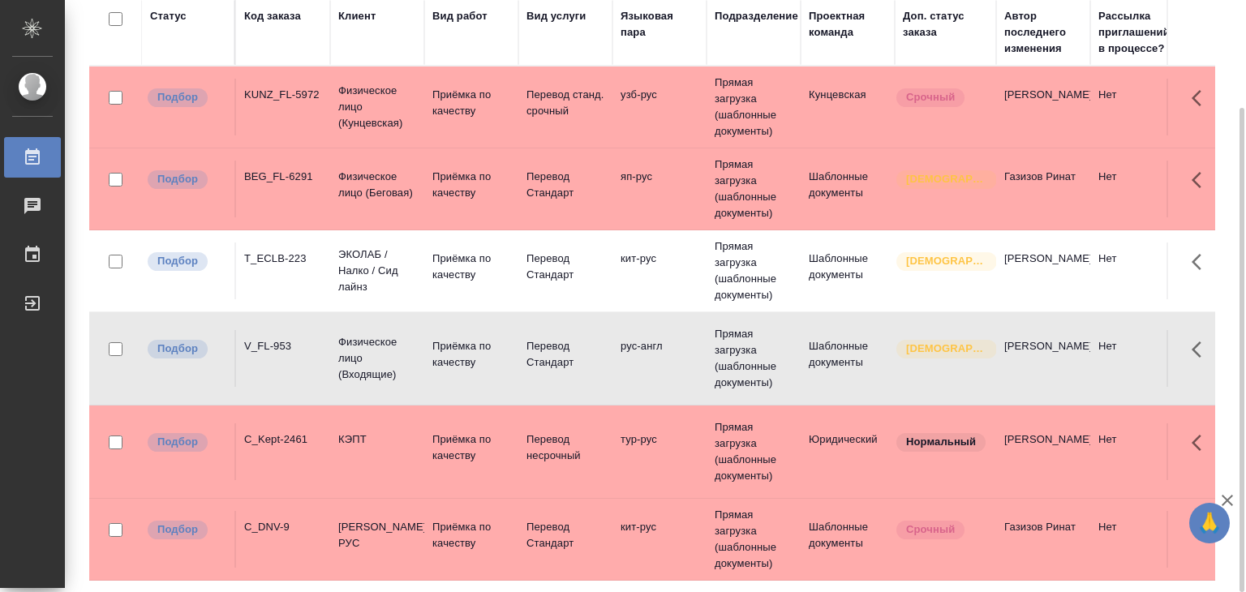
click at [264, 440] on div "C_Kept-2461" at bounding box center [283, 439] width 78 height 16
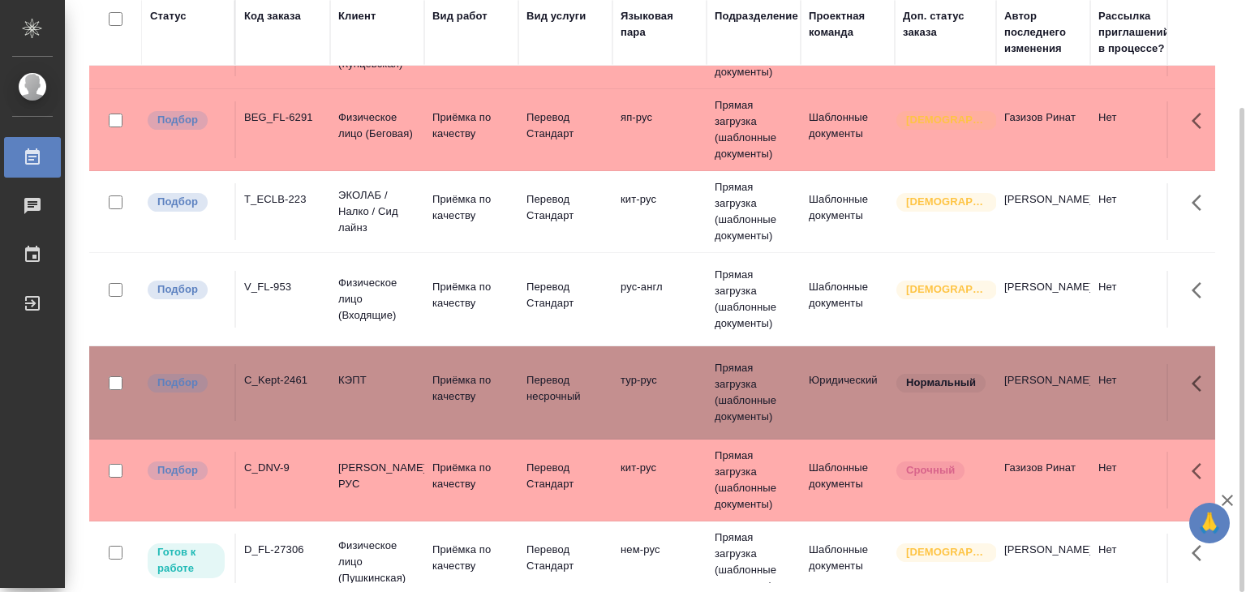
scroll to position [81, 0]
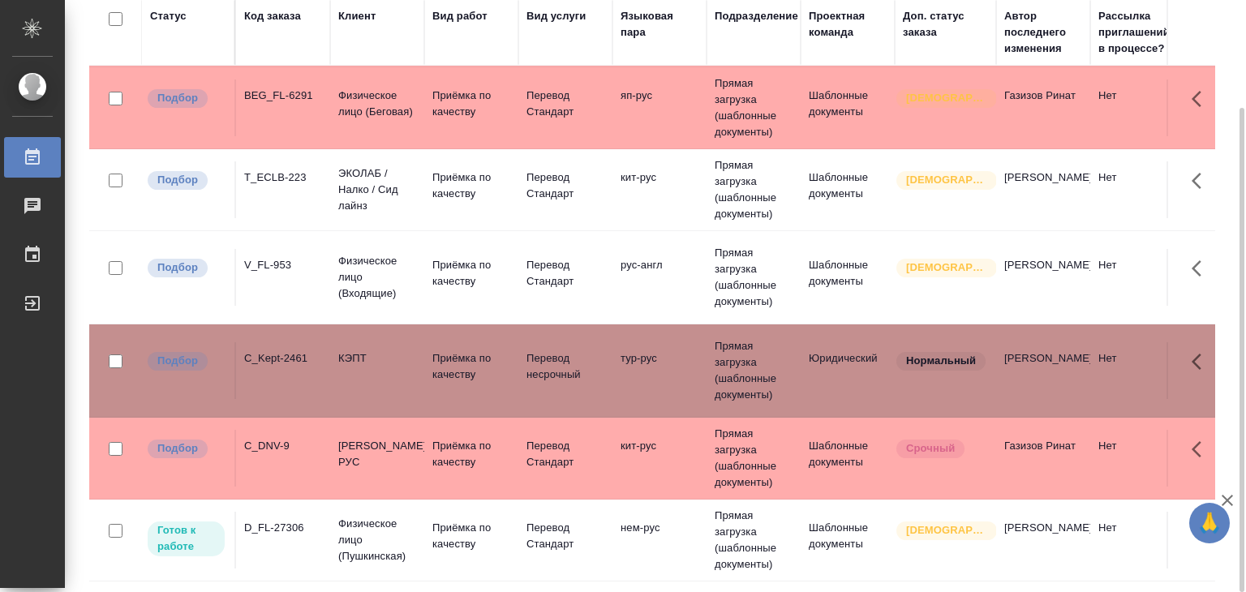
click at [280, 447] on div "C_DNV-9" at bounding box center [283, 446] width 78 height 16
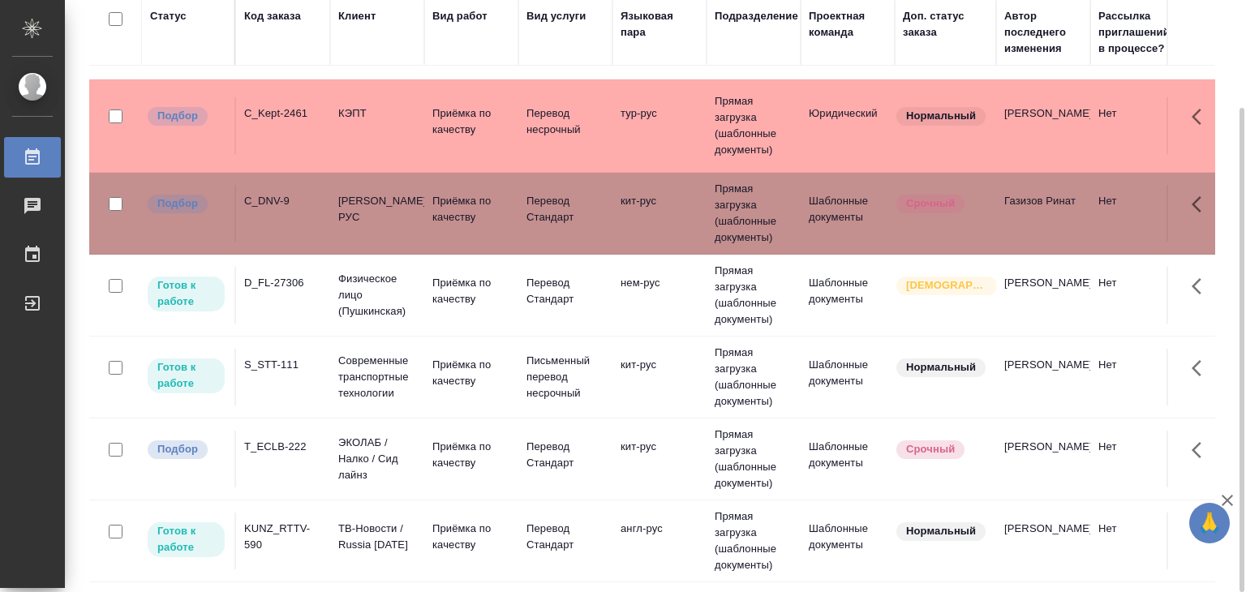
scroll to position [324, 0]
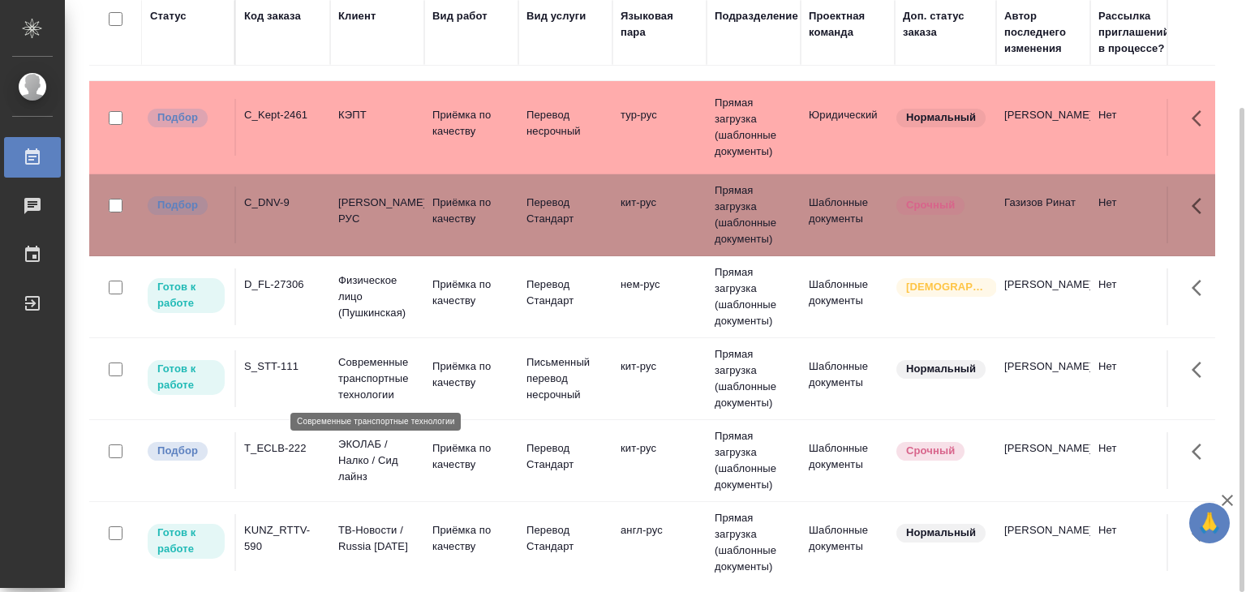
click at [340, 383] on p "Современные транспортные технологии" at bounding box center [377, 378] width 78 height 49
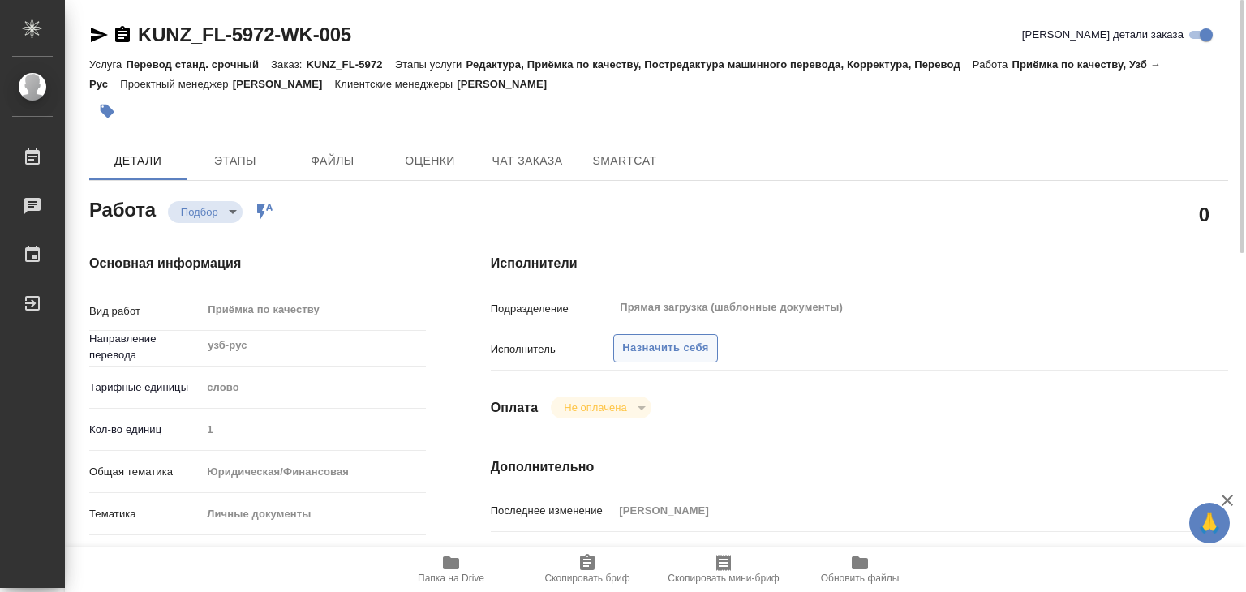
click at [655, 357] on span "Назначить себя" at bounding box center [665, 348] width 86 height 19
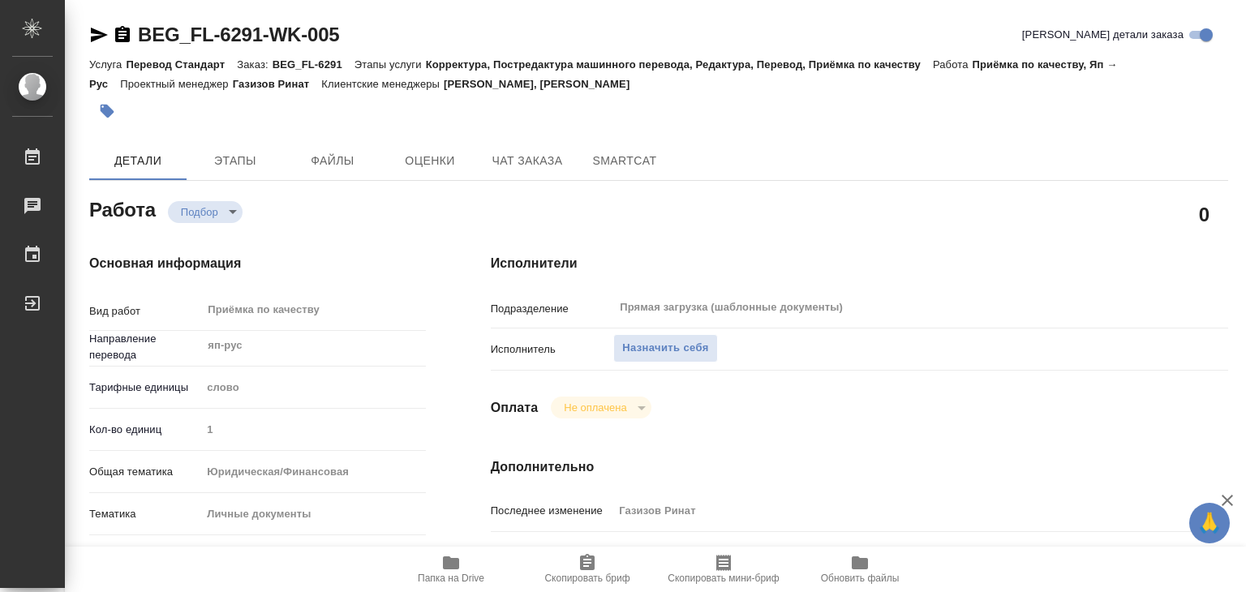
scroll to position [324, 0]
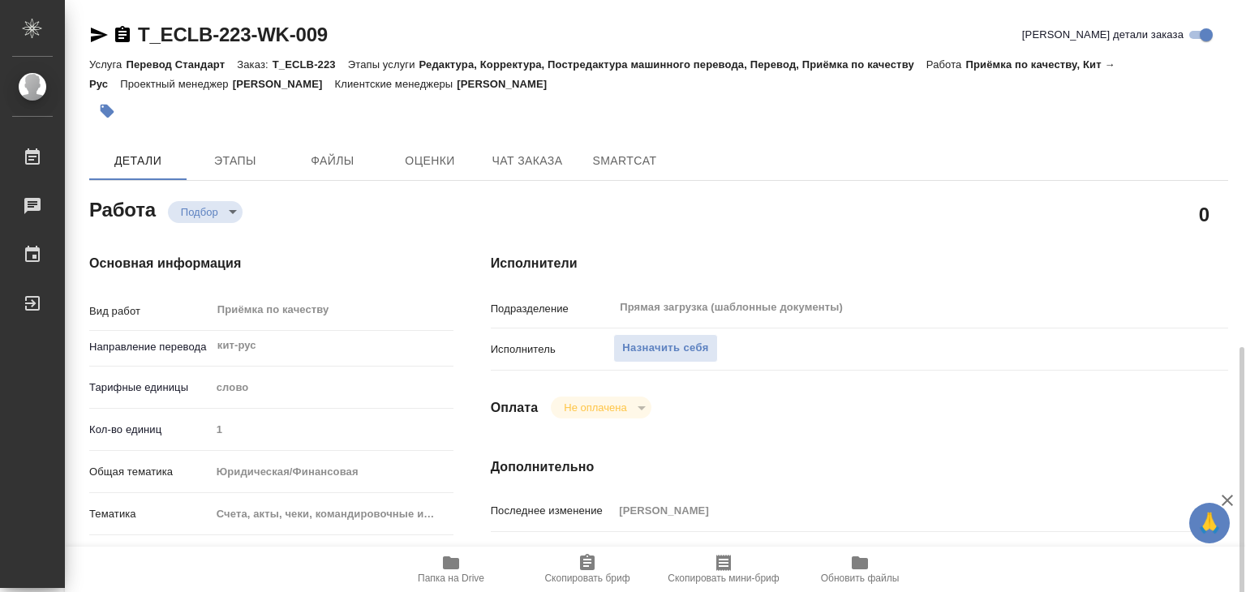
scroll to position [324, 0]
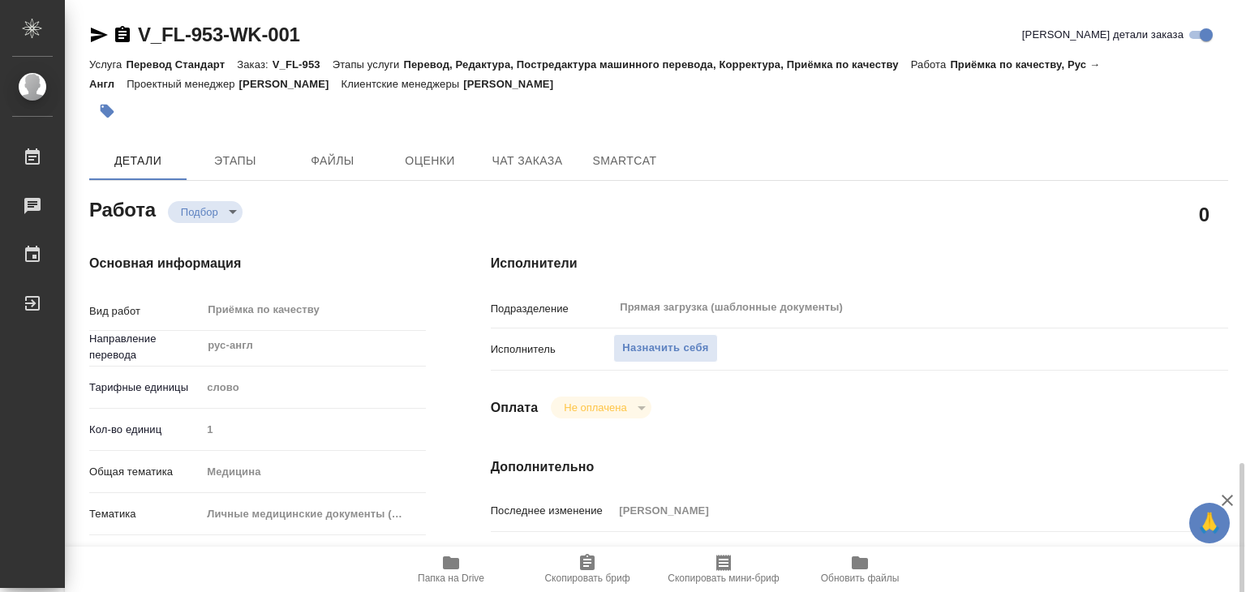
scroll to position [406, 0]
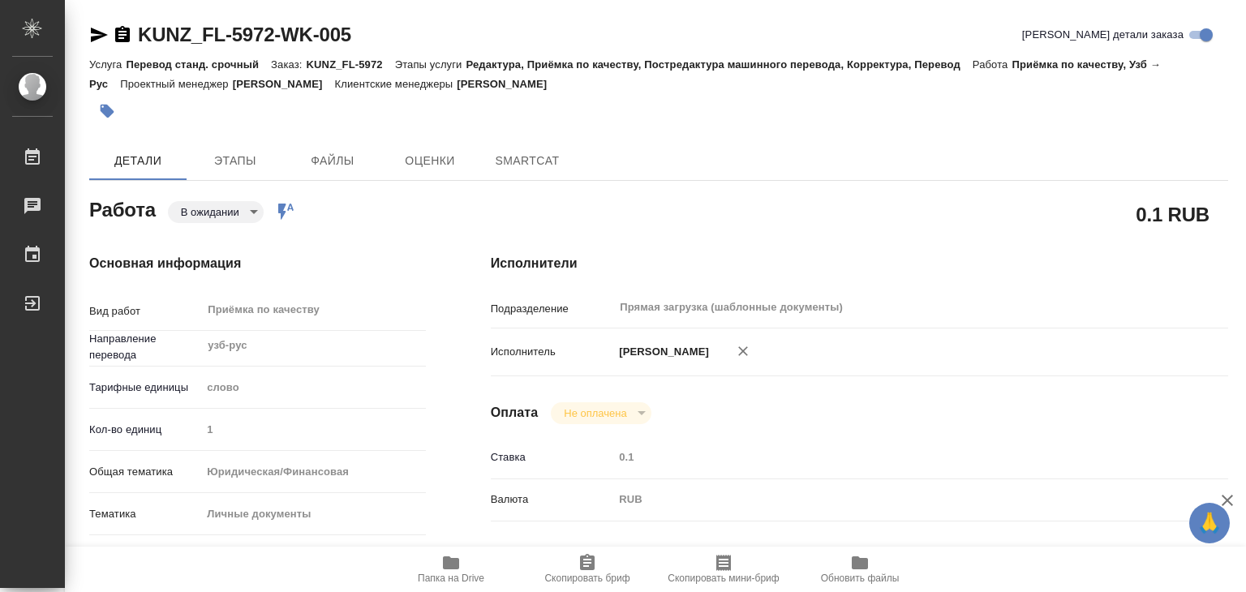
type textarea "x"
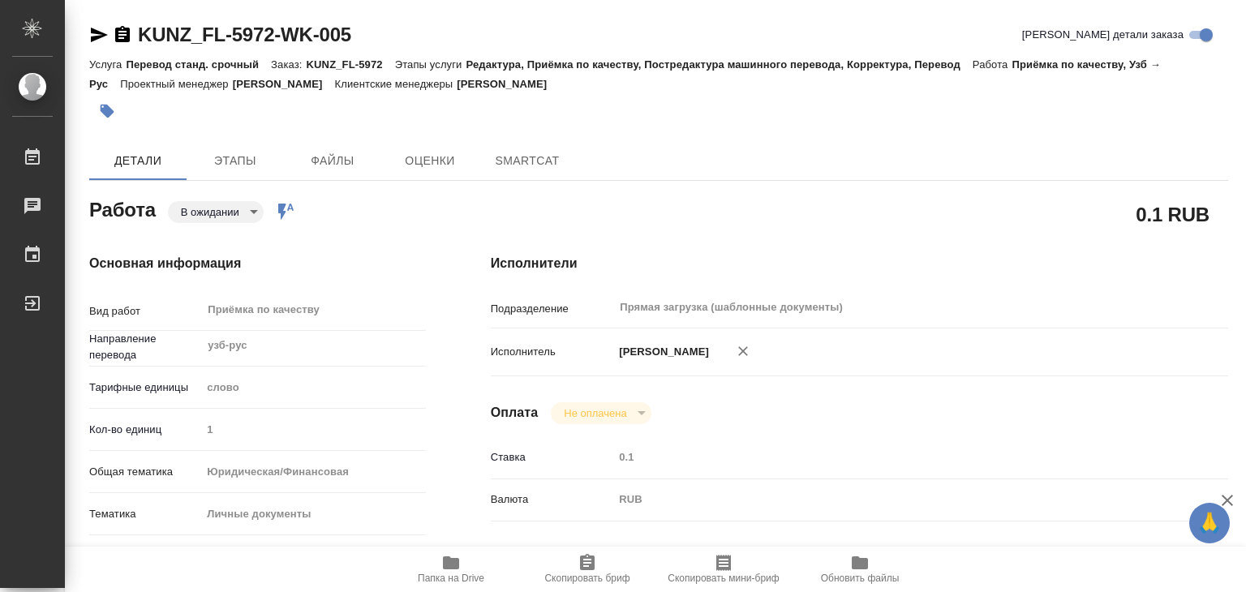
type textarea "x"
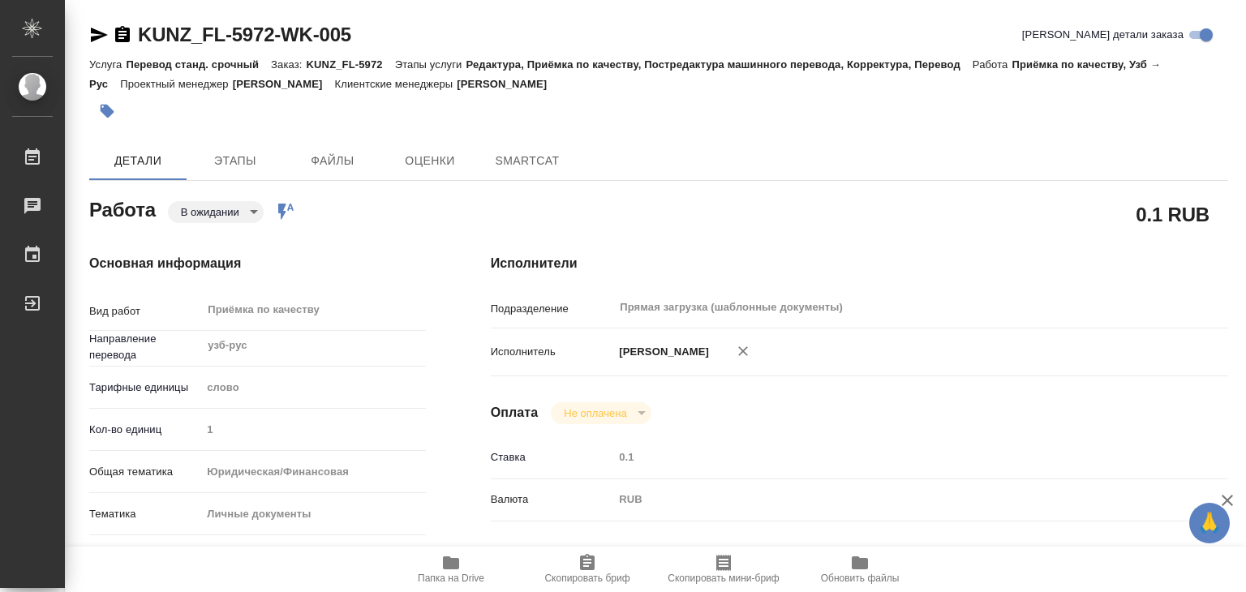
type textarea "x"
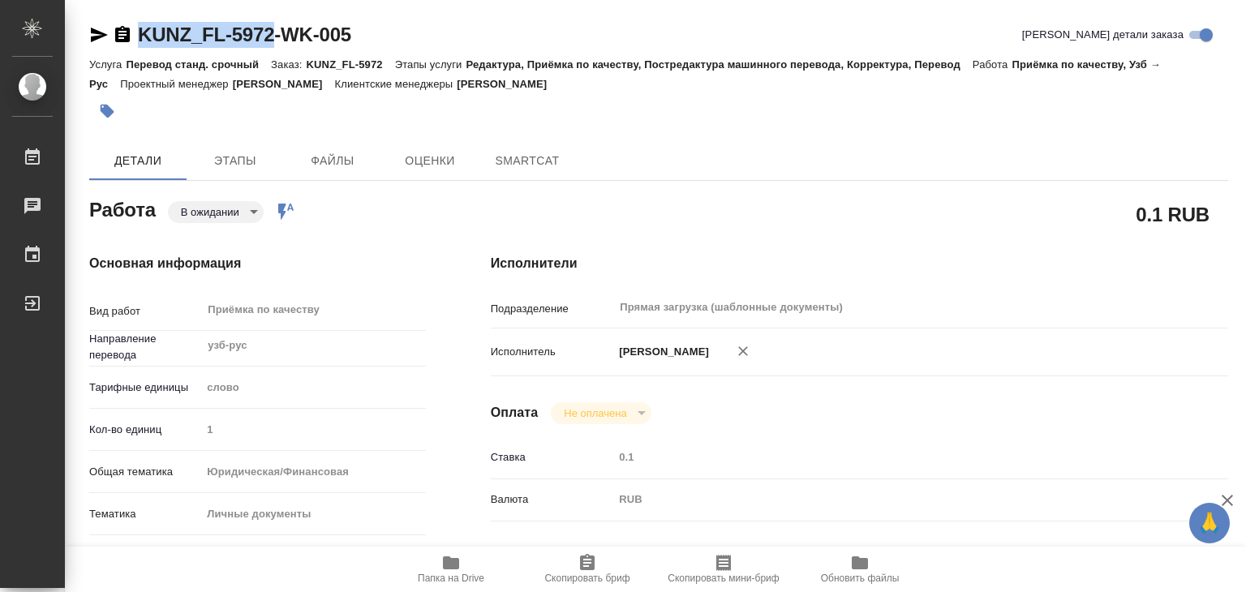
type textarea "x"
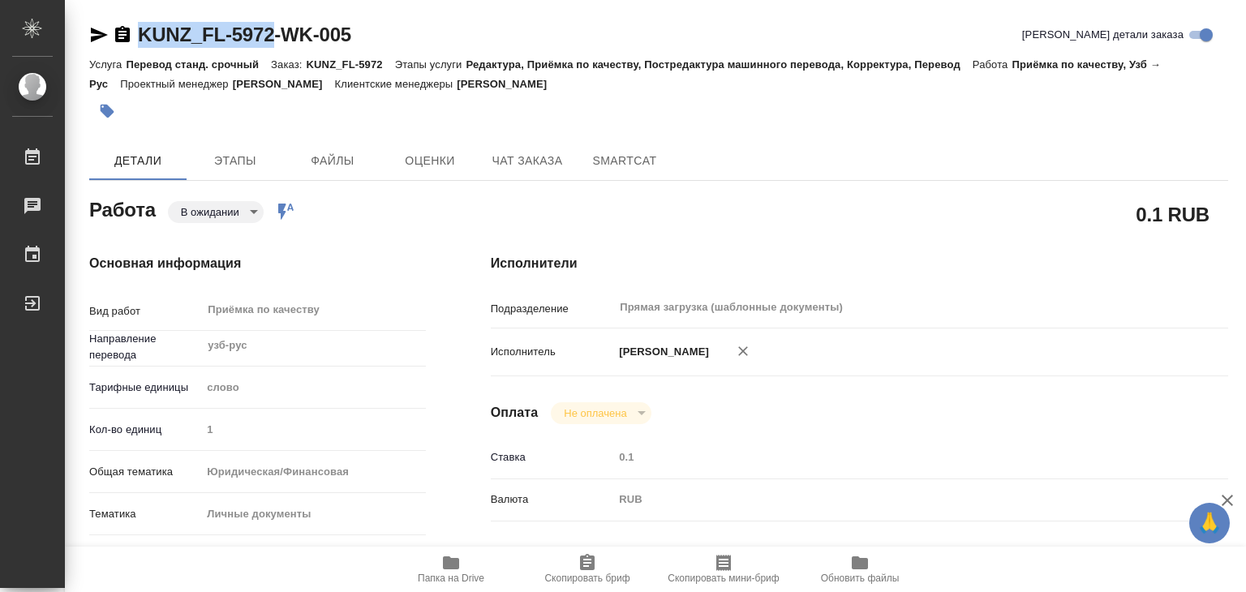
drag, startPoint x: 150, startPoint y: 14, endPoint x: 278, endPoint y: 34, distance: 129.7
copy link "KUNZ_FL-5972"
type textarea "x"
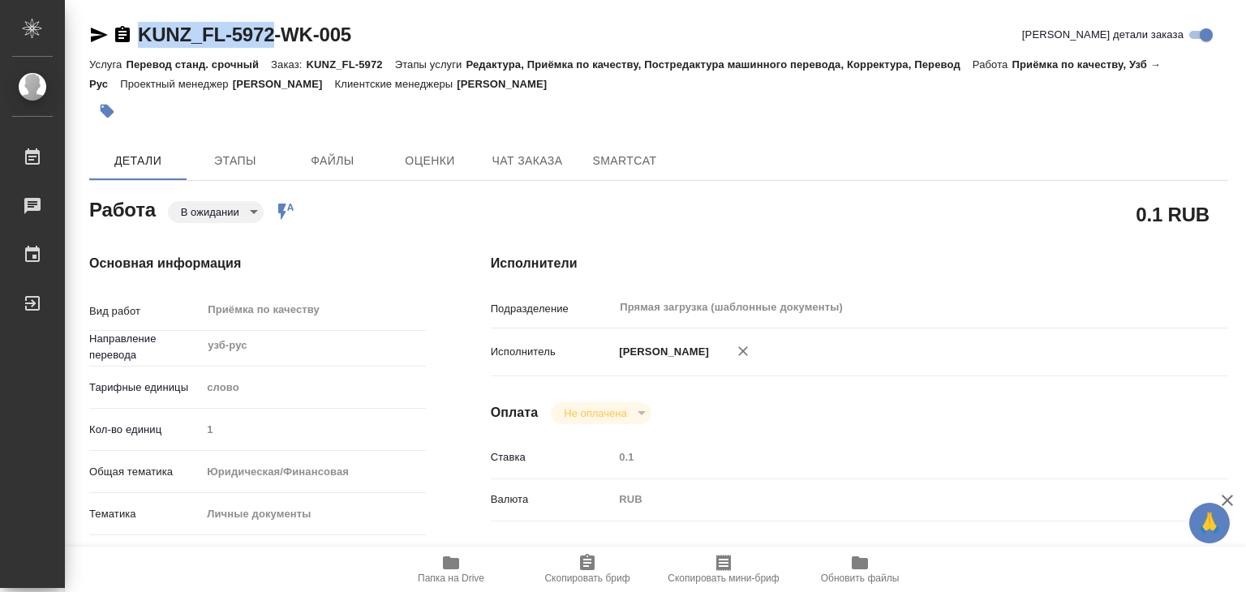
type textarea "x"
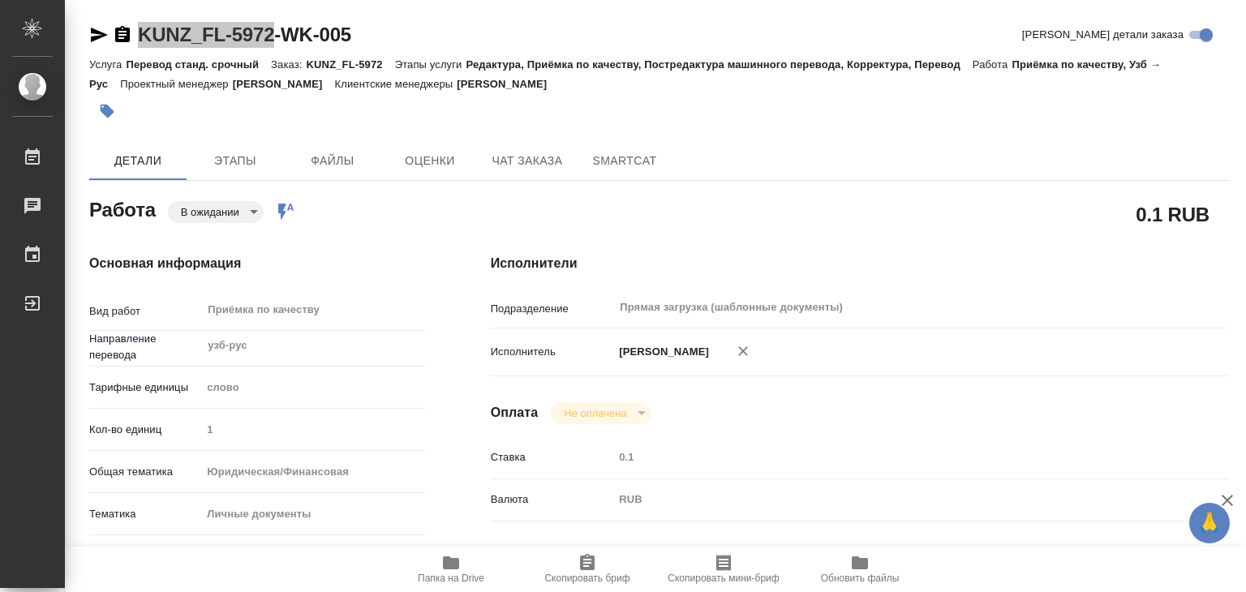
type textarea "x"
click at [266, 162] on span "Этапы" at bounding box center [235, 161] width 78 height 20
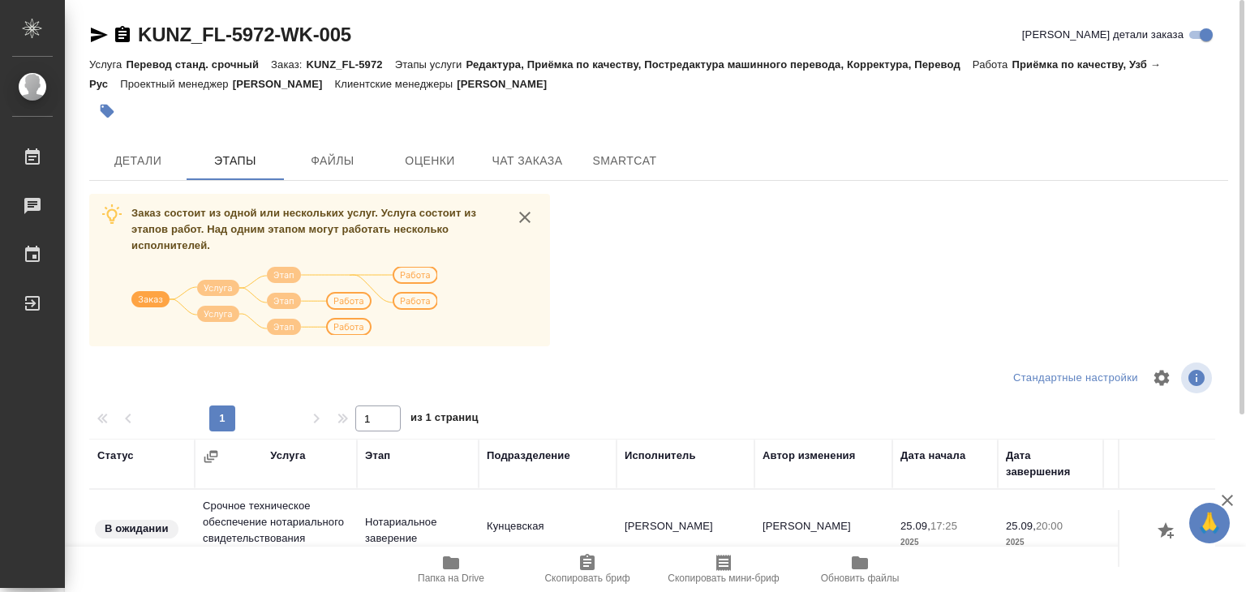
click at [145, 182] on div "KUNZ_FL-5972-WK-005 Кратко детали заказа Услуга Перевод станд. срочный Заказ: K…" at bounding box center [658, 422] width 1157 height 845
click at [146, 163] on span "Детали" at bounding box center [138, 161] width 78 height 20
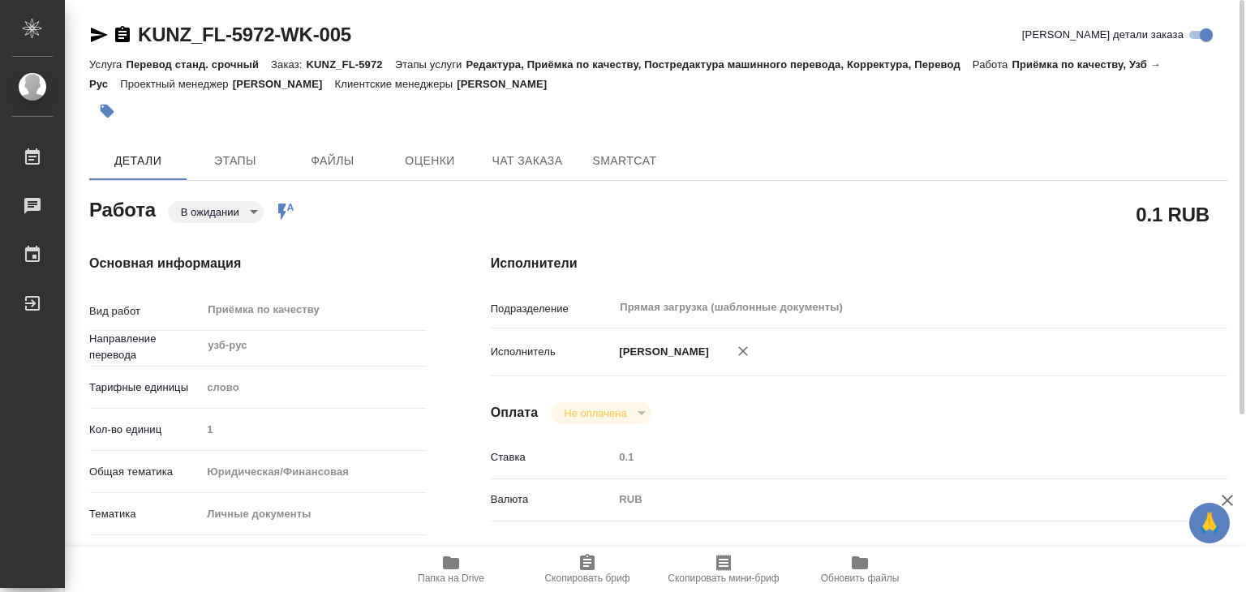
type textarea "x"
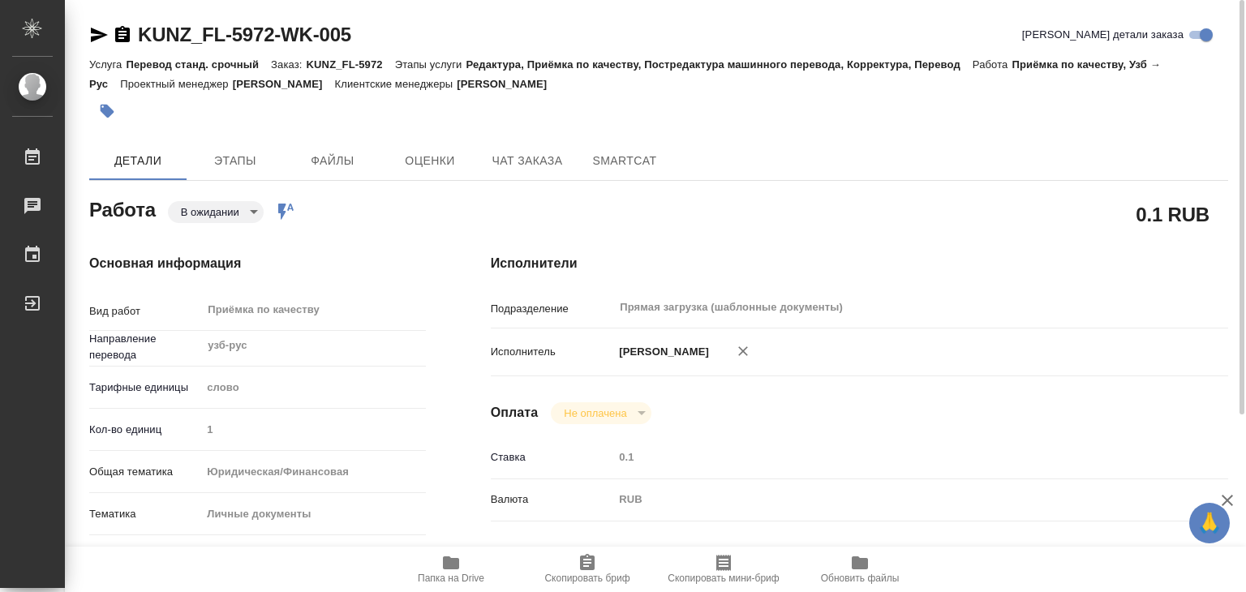
type textarea "x"
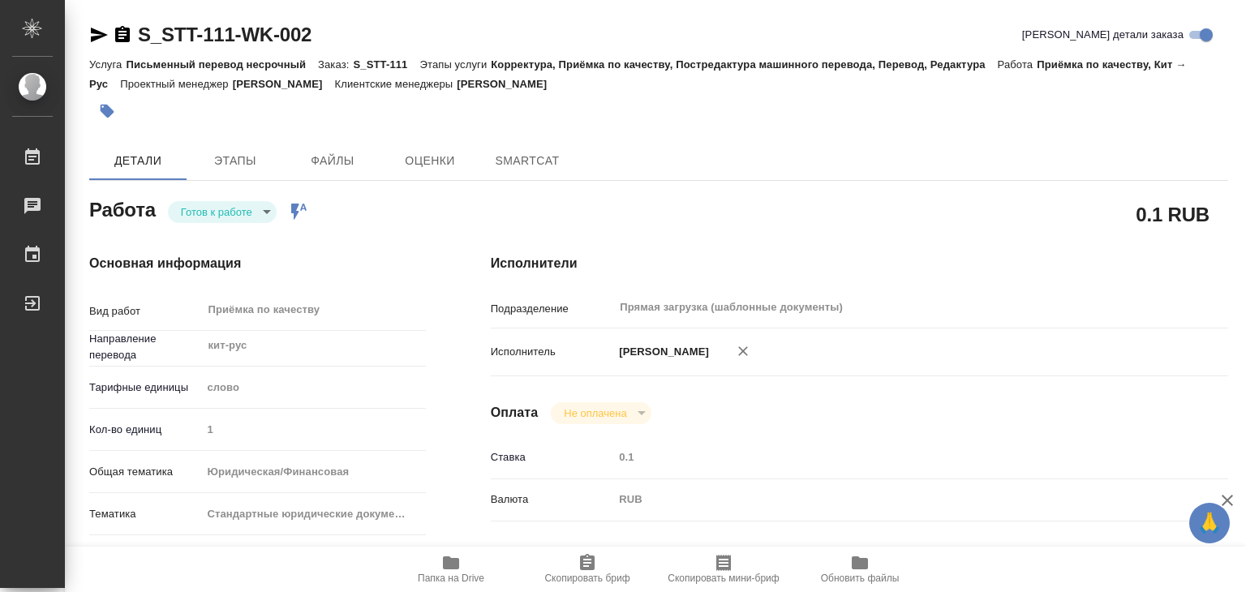
type textarea "x"
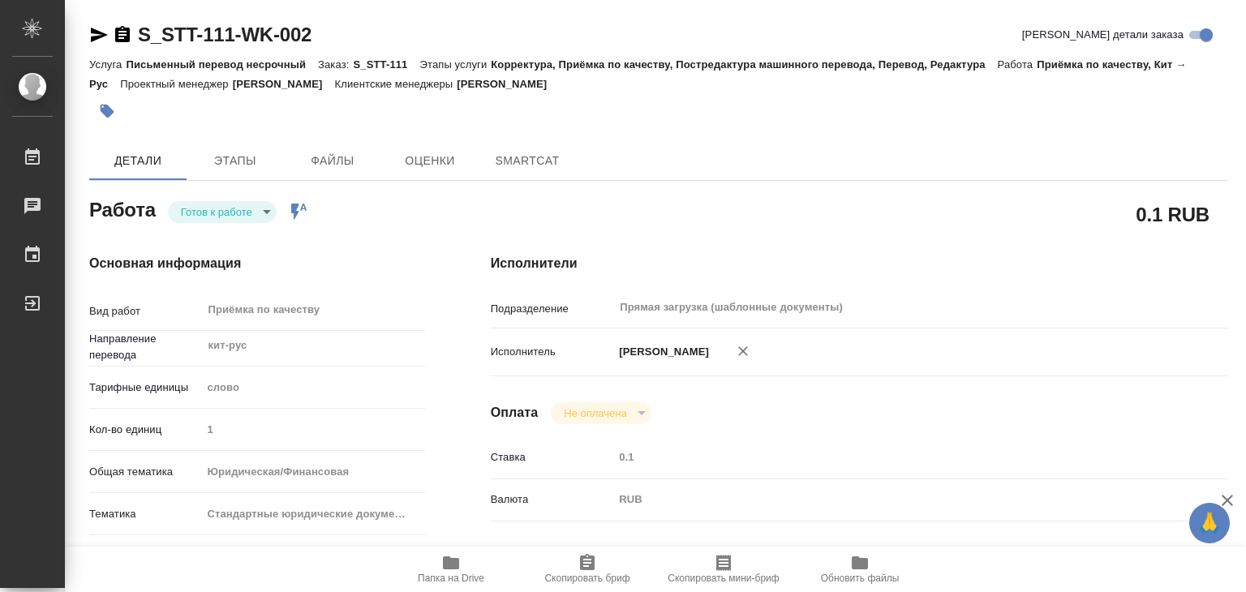
type textarea "x"
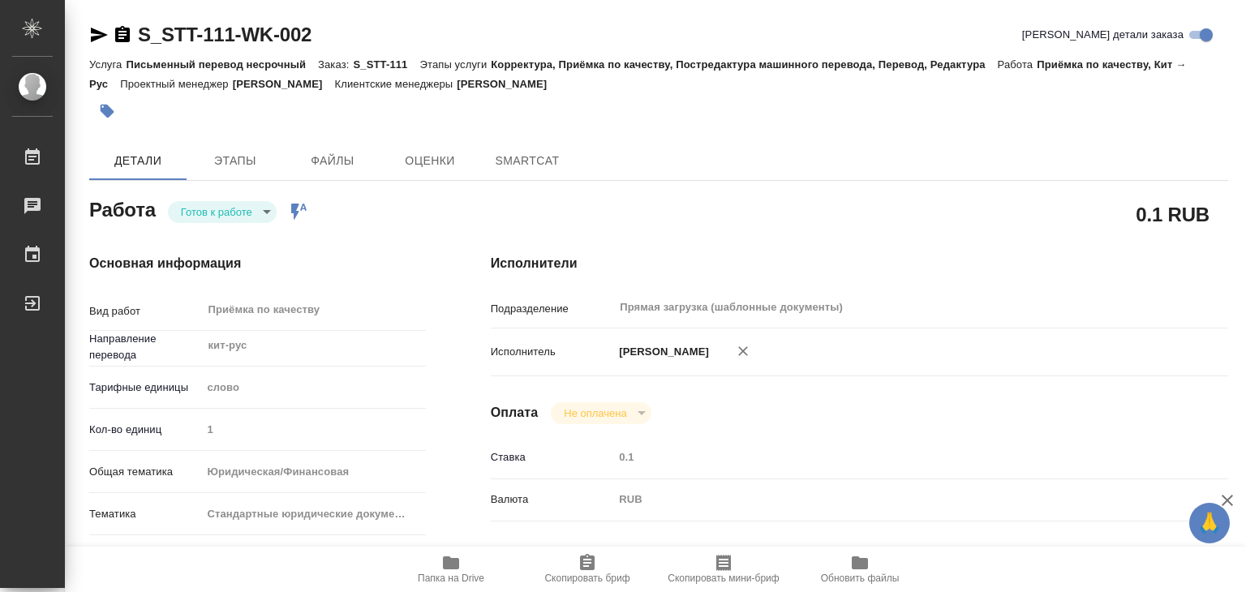
type textarea "x"
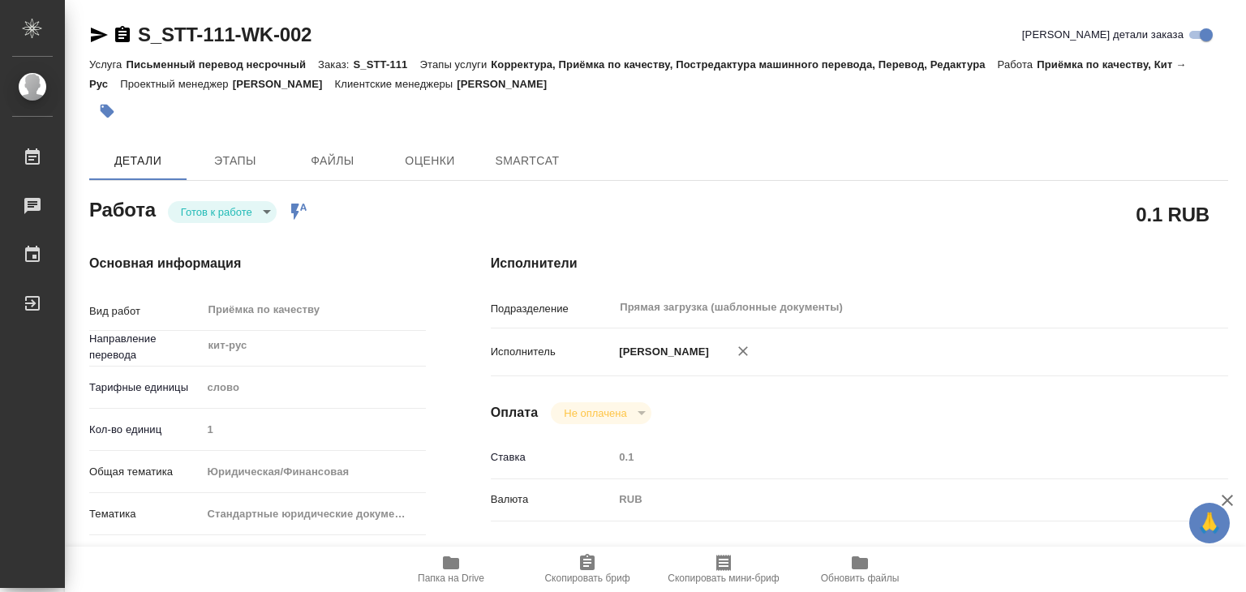
type textarea "x"
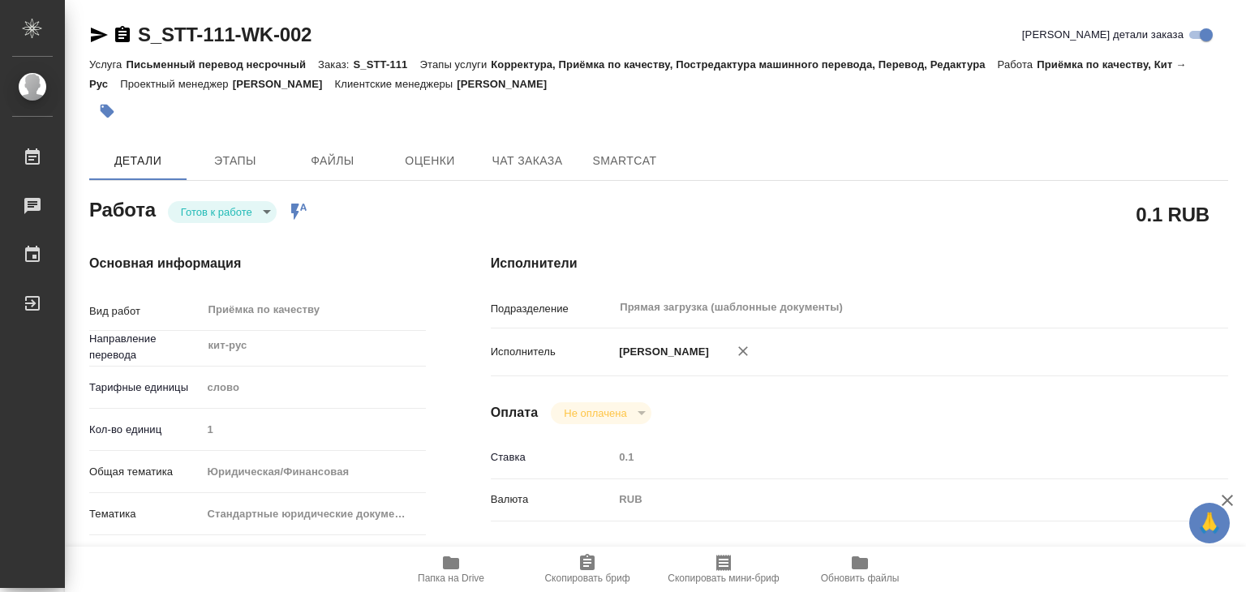
type textarea "x"
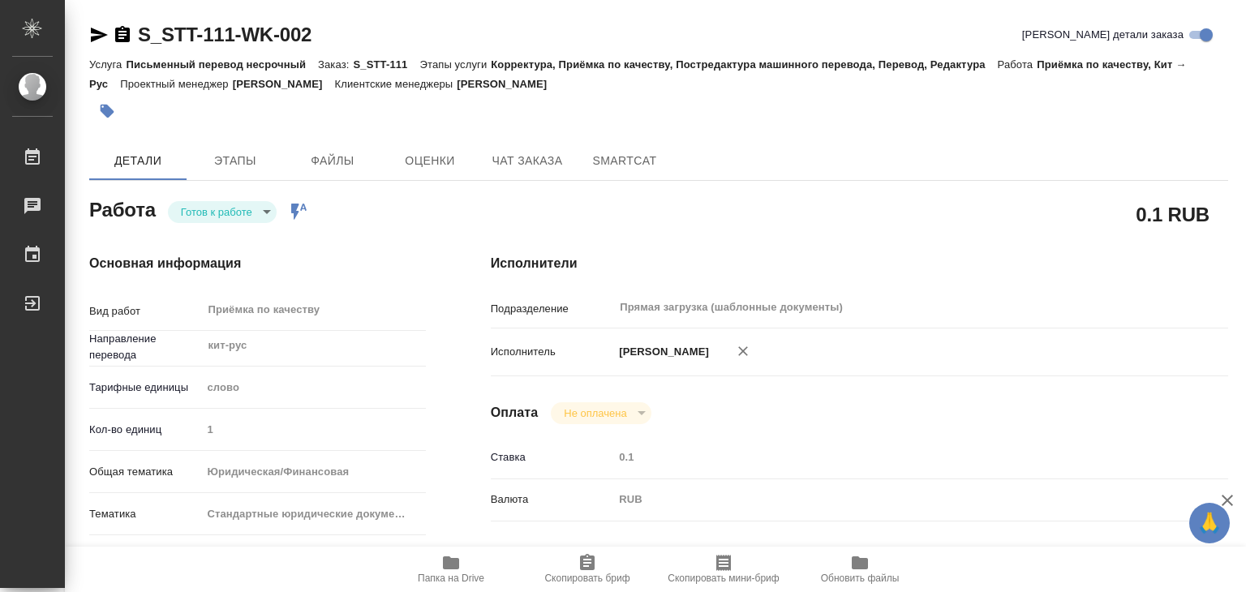
type textarea "x"
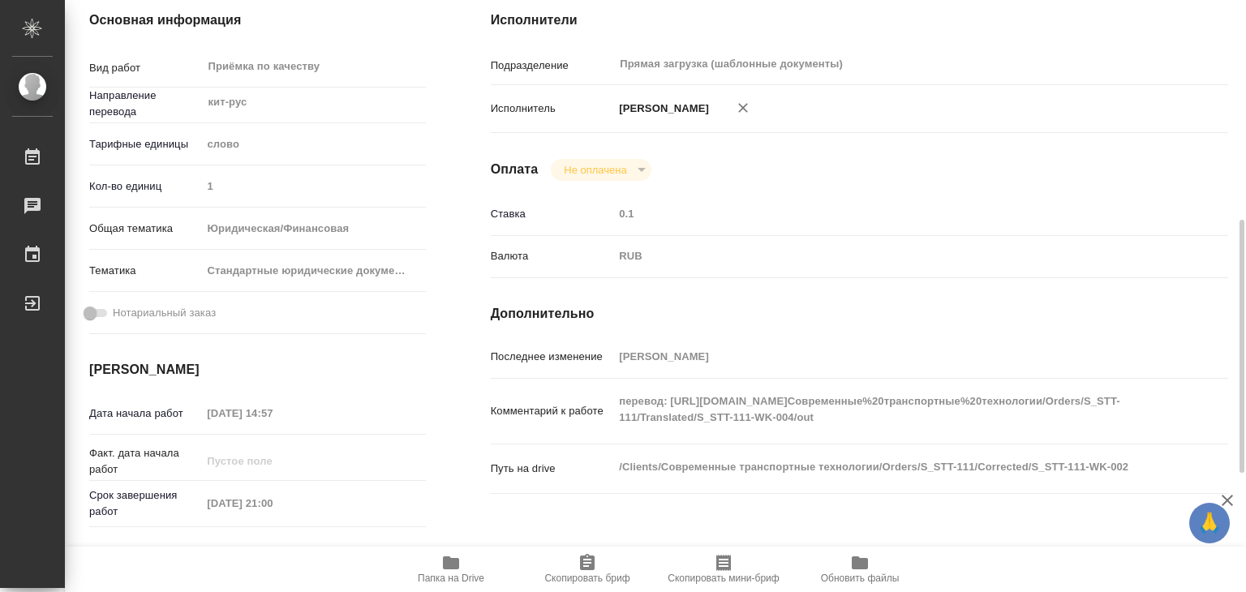
scroll to position [324, 0]
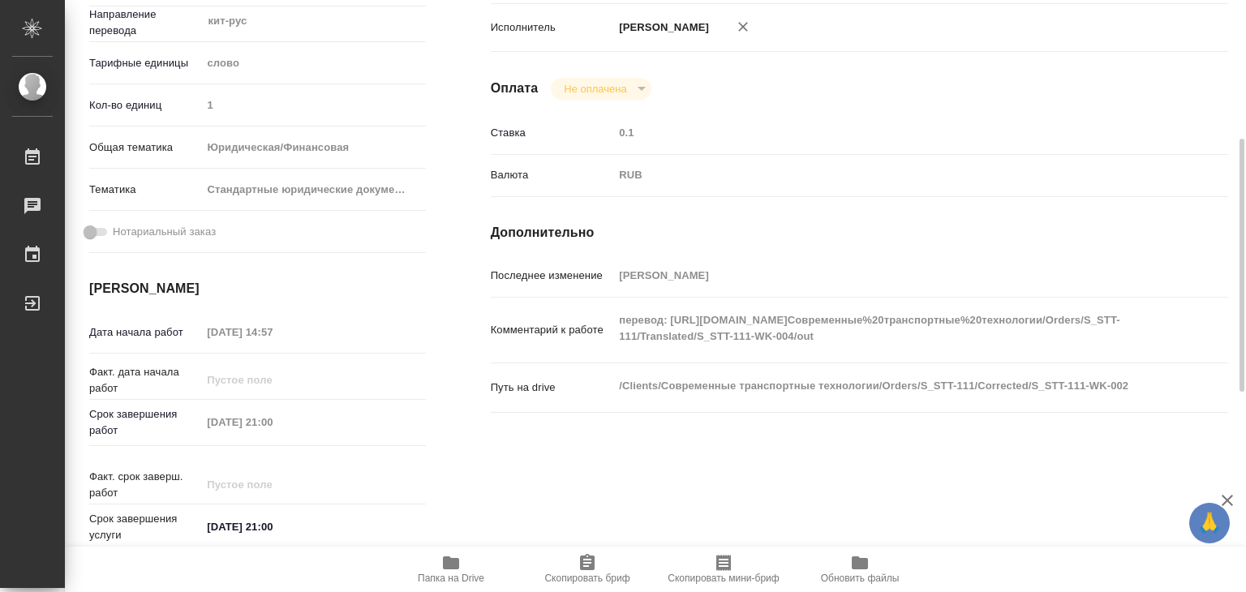
click at [673, 318] on div "Комментарий к работе перевод: [URL][DOMAIN_NAME]Современные%20транспортные%20те…" at bounding box center [859, 330] width 737 height 52
